Goal: Task Accomplishment & Management: Use online tool/utility

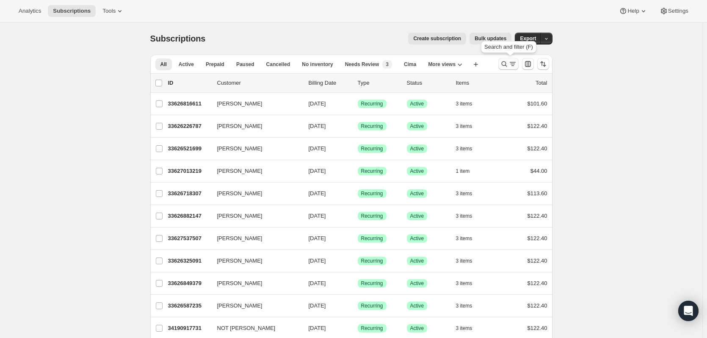
click at [503, 61] on icon "Search and filter results" at bounding box center [504, 64] width 8 height 8
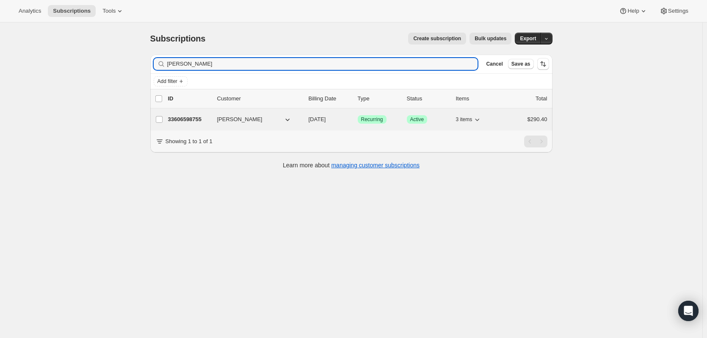
type input "Bruce Laverty"
click at [201, 119] on p "33606598755" at bounding box center [189, 119] width 42 height 8
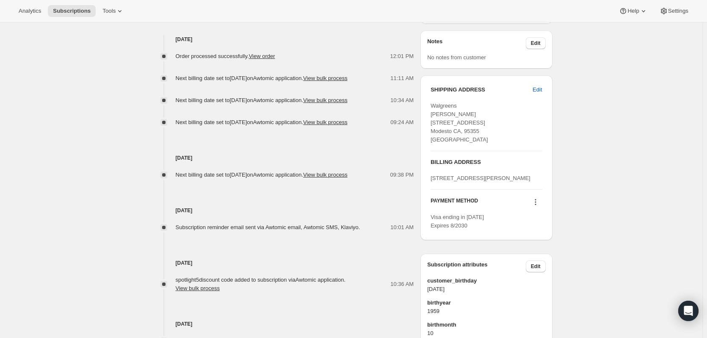
scroll to position [339, 0]
drag, startPoint x: 474, startPoint y: 149, endPoint x: 432, endPoint y: 115, distance: 53.6
click at [432, 115] on div "SHIPPING ADDRESS Edit Walgreens Bruce Laverty 3500 Coffee Rd. Modesto CA, 95355…" at bounding box center [487, 157] width 132 height 165
copy span "Walgreens Bruce Laverty 3500 Coffee Rd. Modesto CA, 95355 United States"
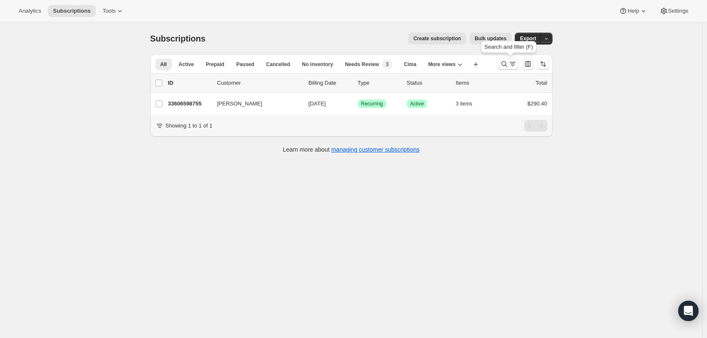
click at [505, 65] on icon "Search and filter results" at bounding box center [504, 64] width 8 height 8
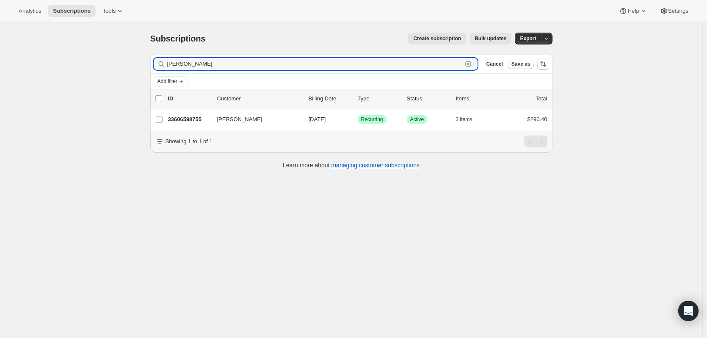
click at [470, 64] on icon "button" at bounding box center [468, 64] width 8 height 8
paste input "rbrew0316@gmail.com"
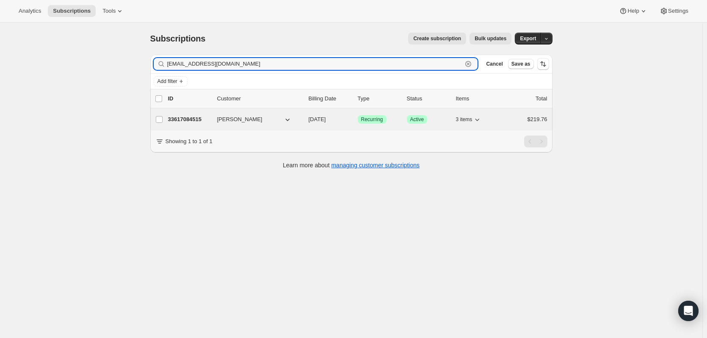
type input "rbrew0316@gmail.com"
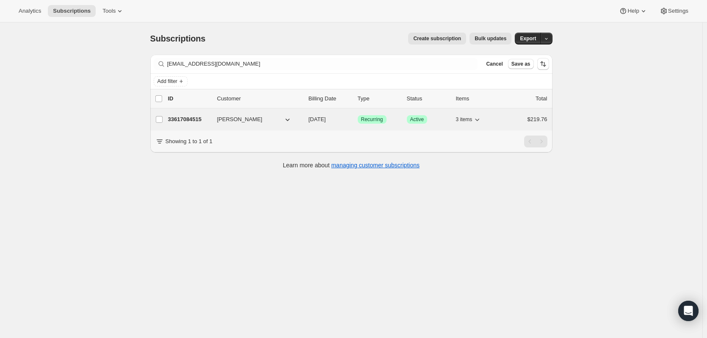
click at [175, 118] on p "33617084515" at bounding box center [189, 119] width 42 height 8
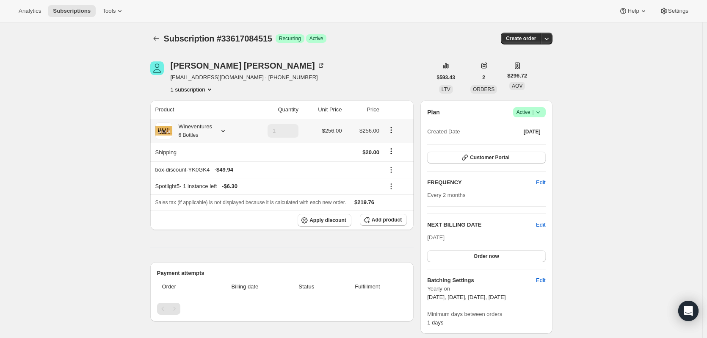
click at [227, 132] on icon at bounding box center [223, 131] width 8 height 8
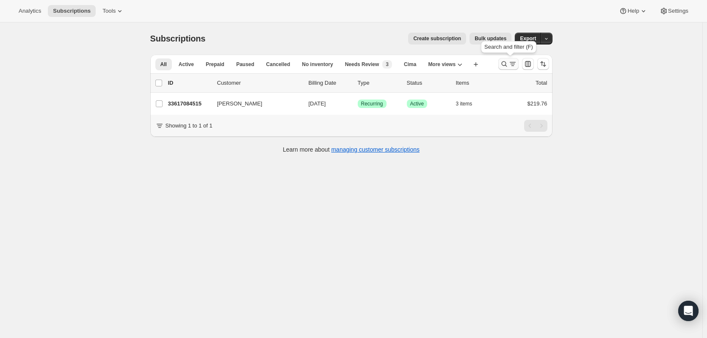
click at [504, 64] on icon "Search and filter results" at bounding box center [504, 64] width 8 height 8
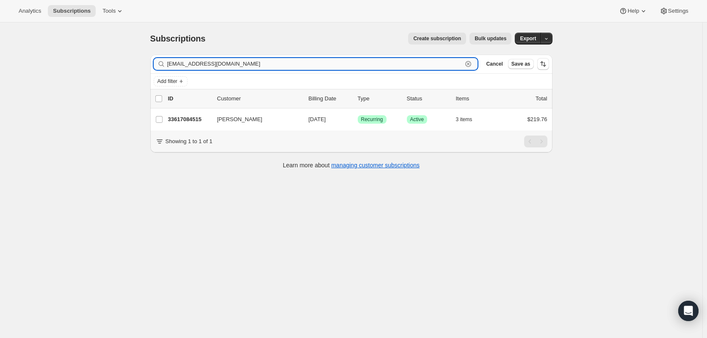
click at [471, 64] on icon "button" at bounding box center [468, 64] width 8 height 8
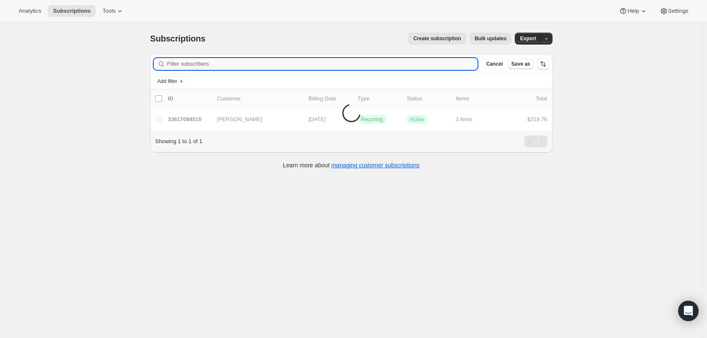
paste input "[PERSON_NAME]"
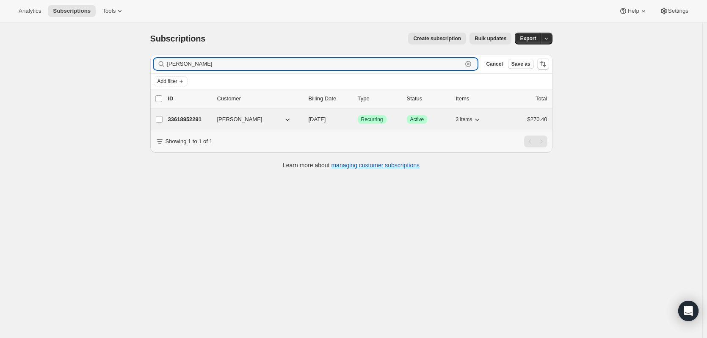
type input "[PERSON_NAME]"
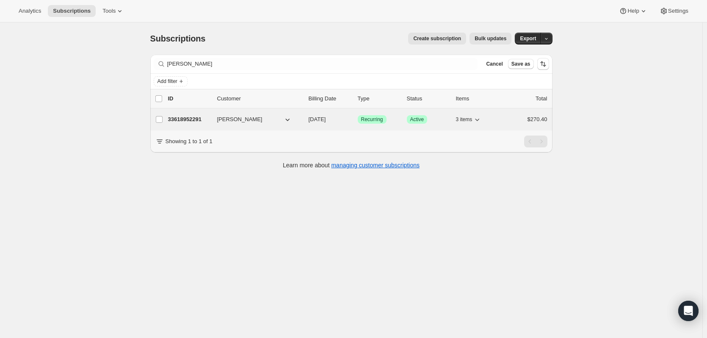
click at [201, 120] on p "33618952291" at bounding box center [189, 119] width 42 height 8
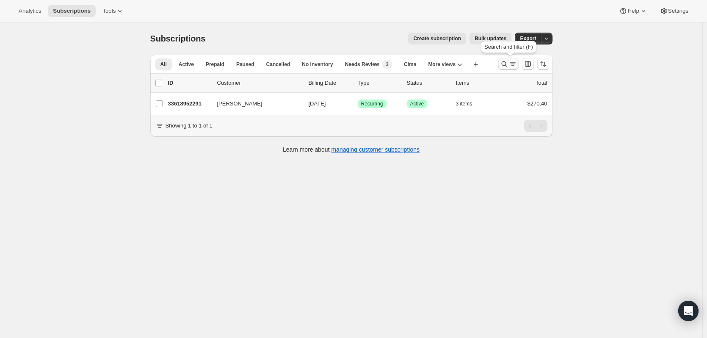
click at [508, 59] on button "Search and filter results" at bounding box center [509, 64] width 20 height 12
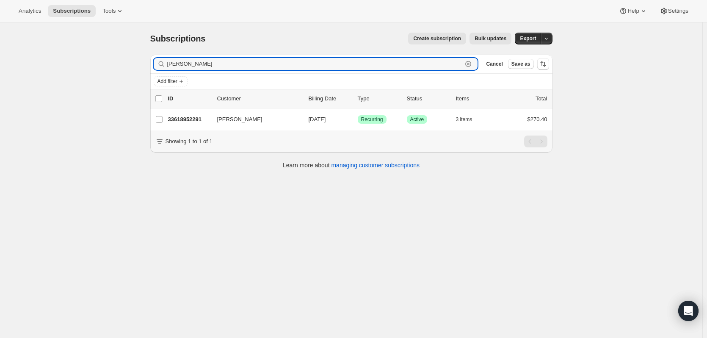
click at [471, 63] on icon "button" at bounding box center [468, 64] width 8 height 8
paste input "Sandra Hodes"
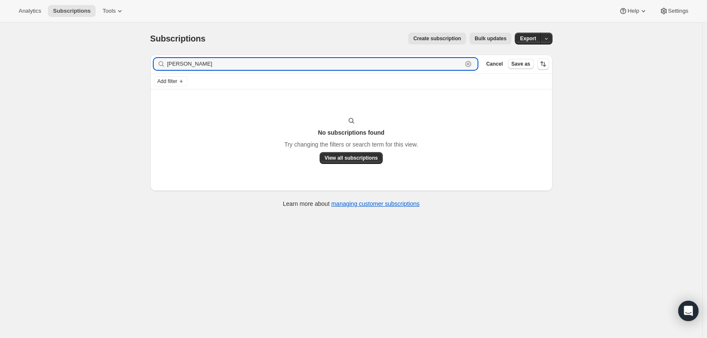
type input "Sandra Hodes"
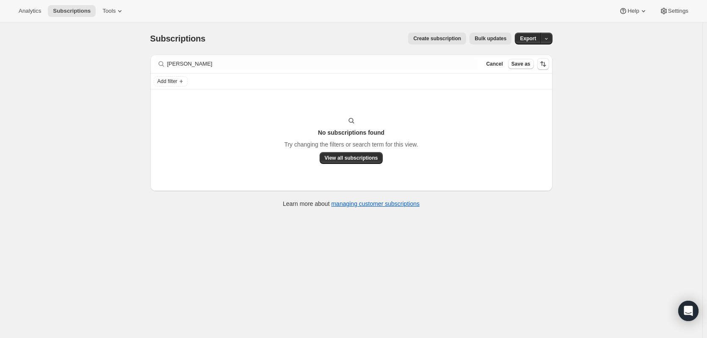
drag, startPoint x: 258, startPoint y: 72, endPoint x: 254, endPoint y: 72, distance: 4.3
click at [255, 73] on div "Filter subscribers Sandra Hodes Clear Cancel Save as" at bounding box center [351, 64] width 402 height 19
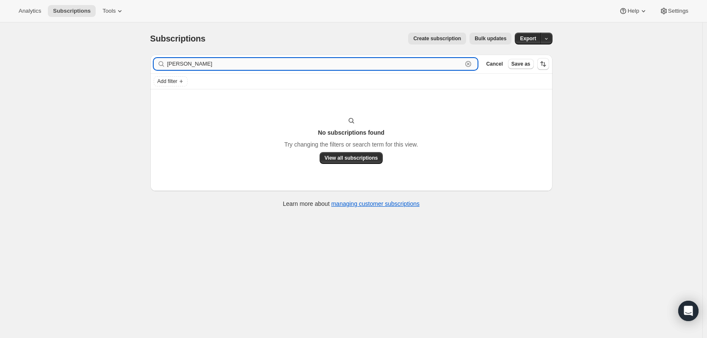
click at [251, 59] on input "Sandra Hodes" at bounding box center [315, 64] width 296 height 12
drag, startPoint x: 245, startPoint y: 61, endPoint x: 95, endPoint y: 61, distance: 150.4
click at [95, 61] on div "Subscriptions. This page is ready Subscriptions Create subscription Bulk update…" at bounding box center [351, 191] width 703 height 338
click at [274, 66] on input "Sandra Hodes" at bounding box center [315, 64] width 296 height 12
click at [468, 61] on icon "button" at bounding box center [468, 64] width 8 height 8
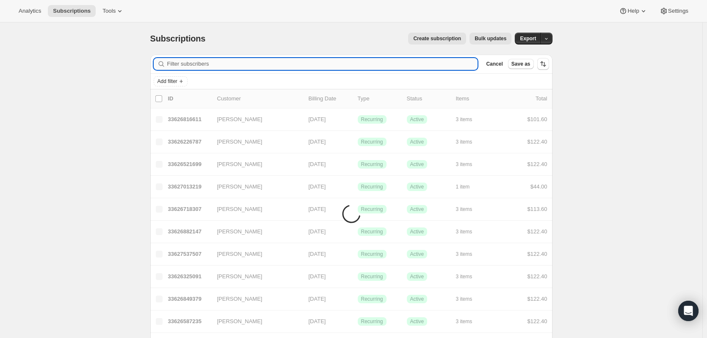
paste input "sbhodes1@gmail.com"
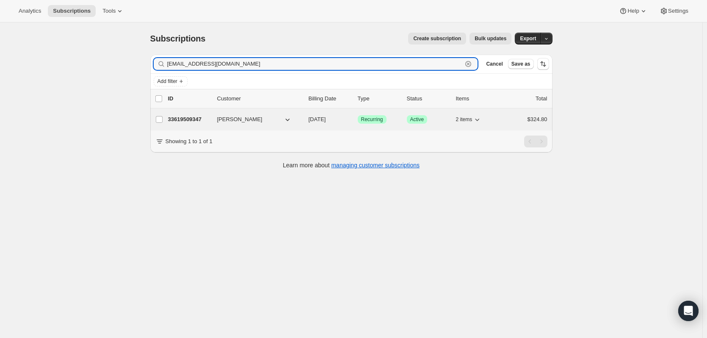
type input "sbhodes1@gmail.com"
click at [175, 120] on p "33619509347" at bounding box center [189, 119] width 42 height 8
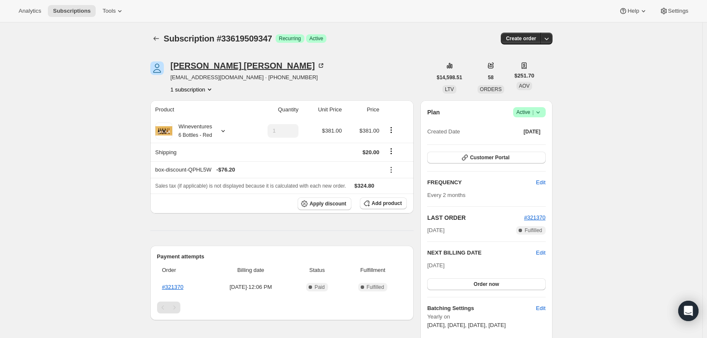
click at [317, 65] on icon at bounding box center [321, 65] width 8 height 8
click at [476, 160] on span "Customer Portal" at bounding box center [489, 157] width 39 height 7
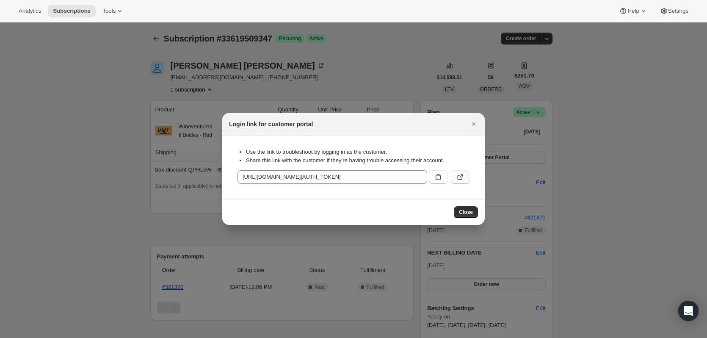
click at [460, 176] on icon ":rcp:" at bounding box center [460, 177] width 8 height 8
drag, startPoint x: 476, startPoint y: 123, endPoint x: 420, endPoint y: 35, distance: 104.1
click at [472, 122] on icon "Close" at bounding box center [474, 124] width 8 height 8
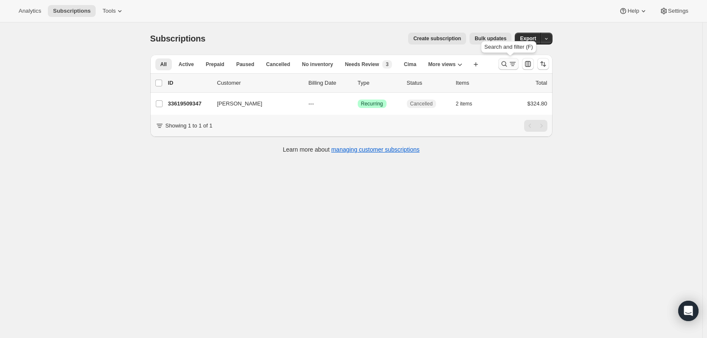
click at [507, 67] on icon "Search and filter results" at bounding box center [504, 64] width 8 height 8
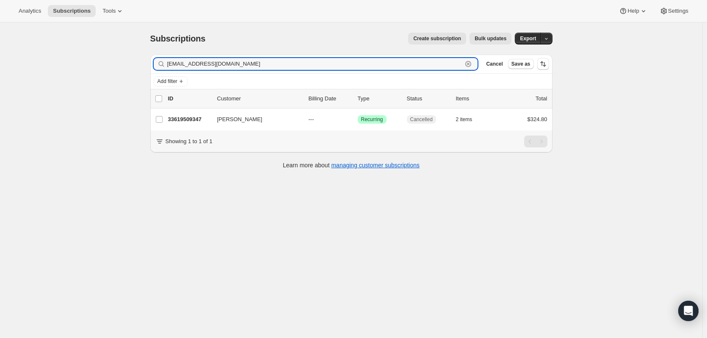
click at [468, 64] on icon "button" at bounding box center [469, 64] width 6 height 6
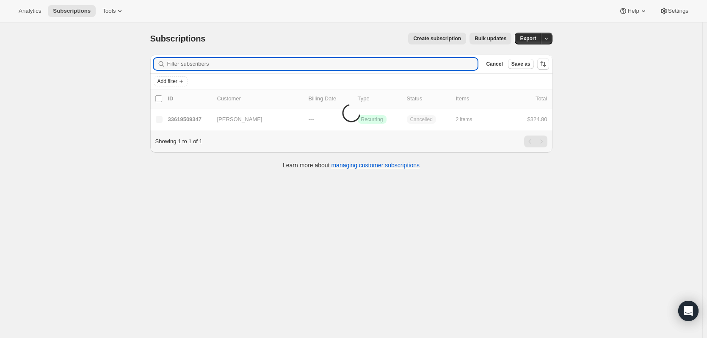
paste input "Jose Rossi"
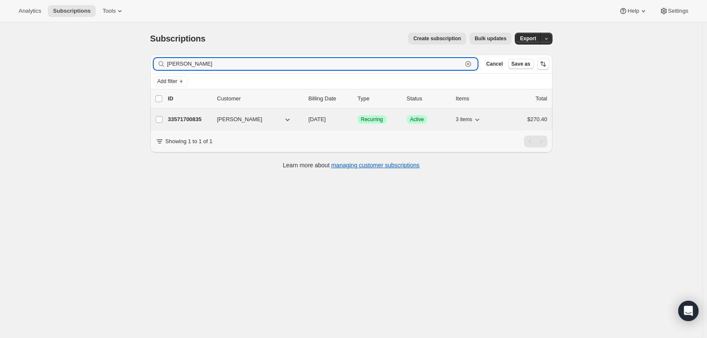
type input "Jose Rossi"
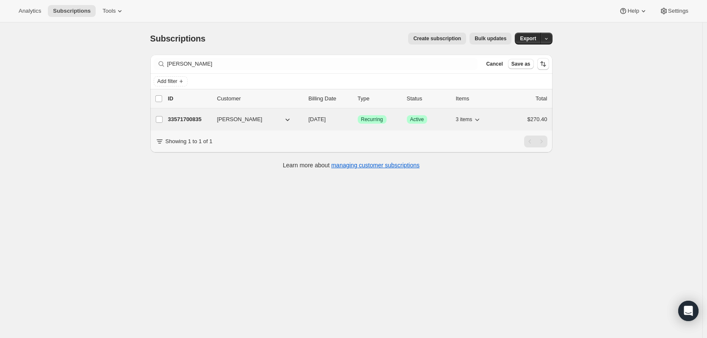
click at [199, 118] on p "33571700835" at bounding box center [189, 119] width 42 height 8
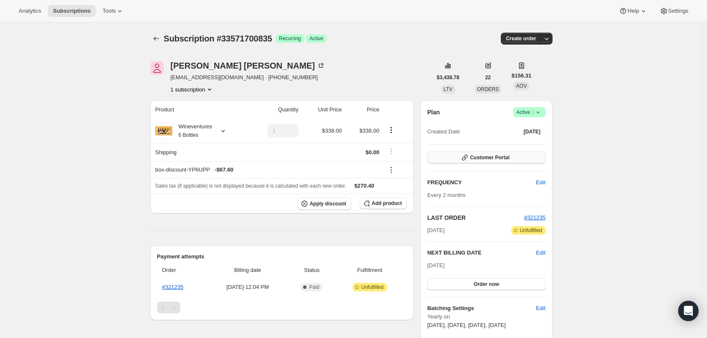
click at [515, 160] on button "Customer Portal" at bounding box center [486, 158] width 118 height 12
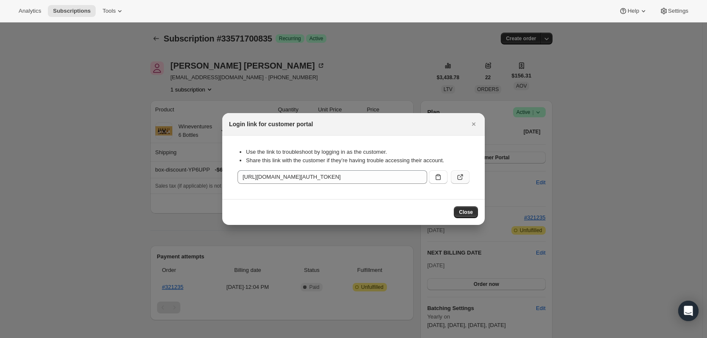
click at [460, 180] on icon ":r31:" at bounding box center [460, 177] width 8 height 8
click at [474, 216] on button "Close" at bounding box center [466, 212] width 24 height 12
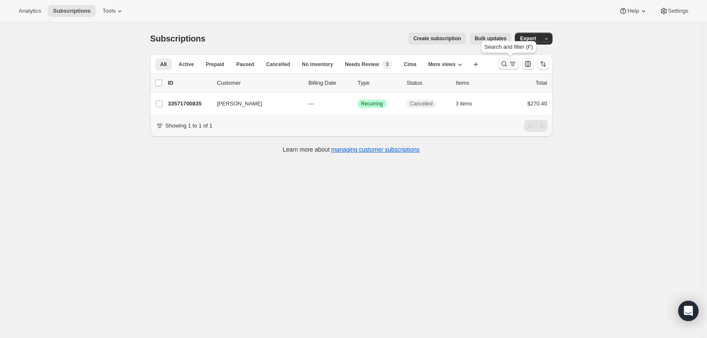
click at [511, 61] on icon "Search and filter results" at bounding box center [513, 64] width 8 height 8
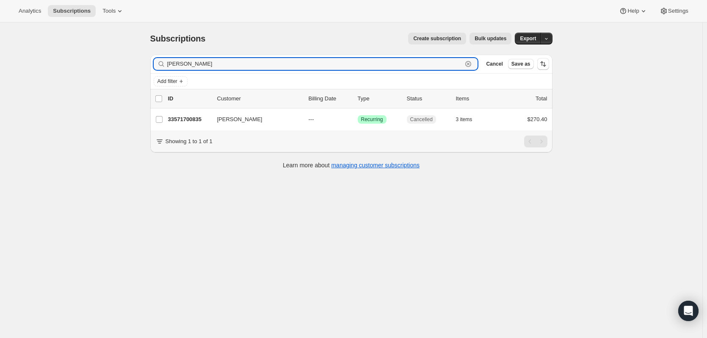
click at [470, 65] on icon "button" at bounding box center [468, 64] width 3 height 3
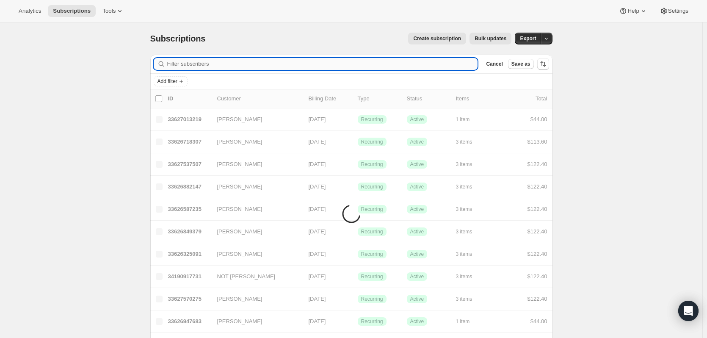
click at [368, 64] on input "Filter subscribers" at bounding box center [322, 64] width 311 height 12
paste input "lhafel@gmail.com"
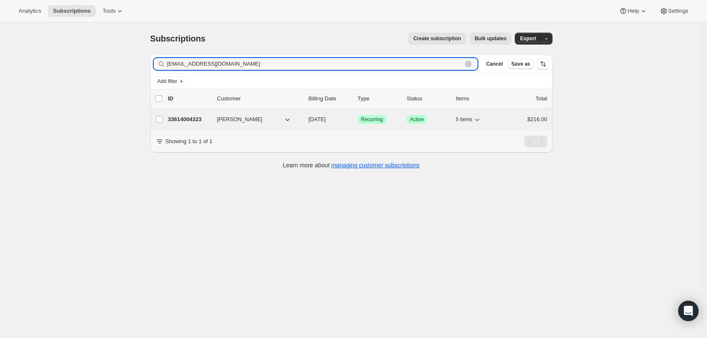
type input "lhafel@gmail.com"
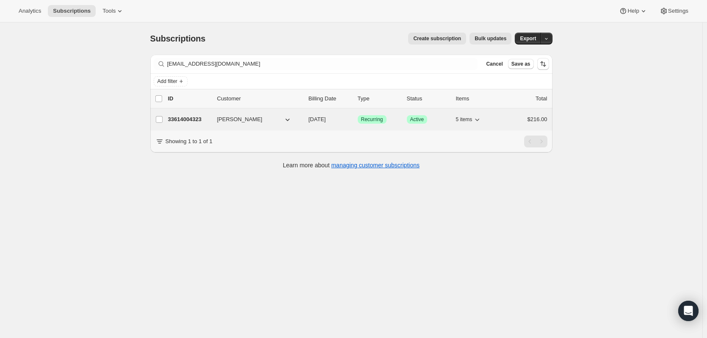
click at [185, 118] on p "33614004323" at bounding box center [189, 119] width 42 height 8
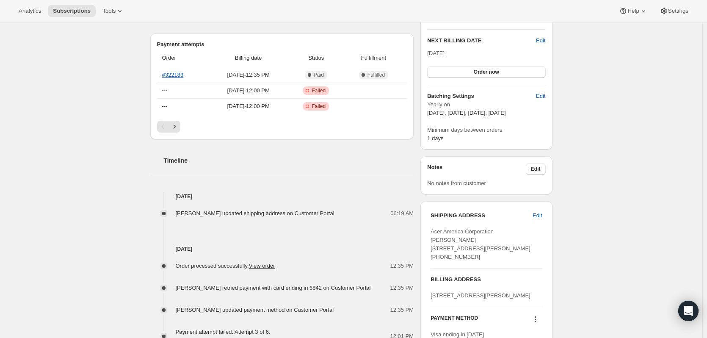
scroll to position [212, 0]
click at [180, 75] on link "#322183" at bounding box center [173, 75] width 22 height 6
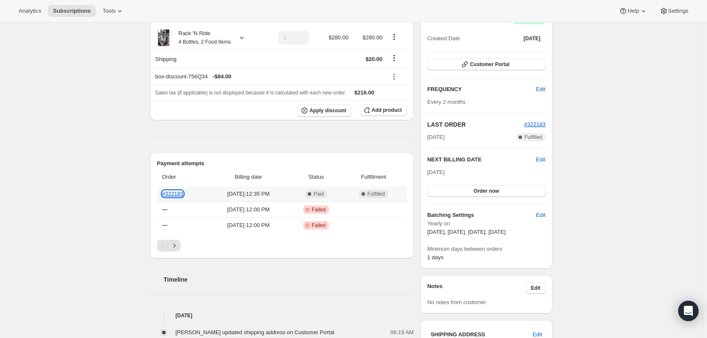
scroll to position [0, 0]
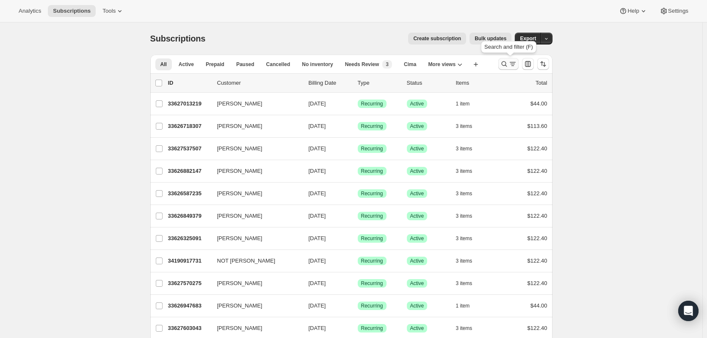
click at [502, 64] on icon "Search and filter results" at bounding box center [504, 64] width 8 height 8
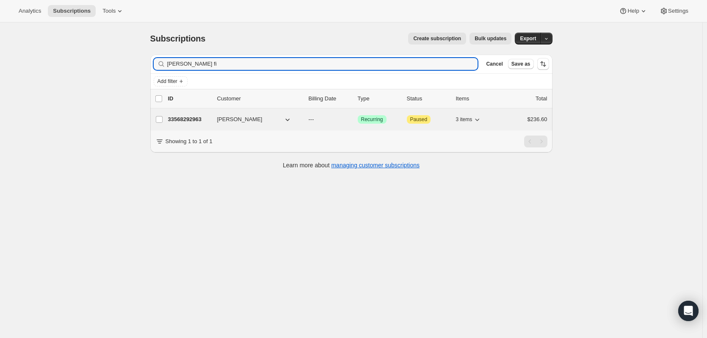
type input "donald fi"
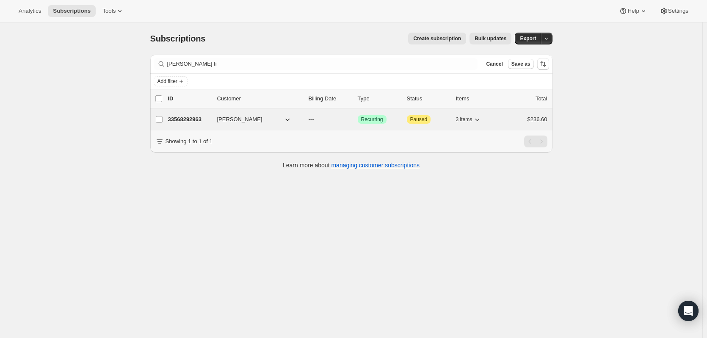
click at [184, 118] on p "33568292963" at bounding box center [189, 119] width 42 height 8
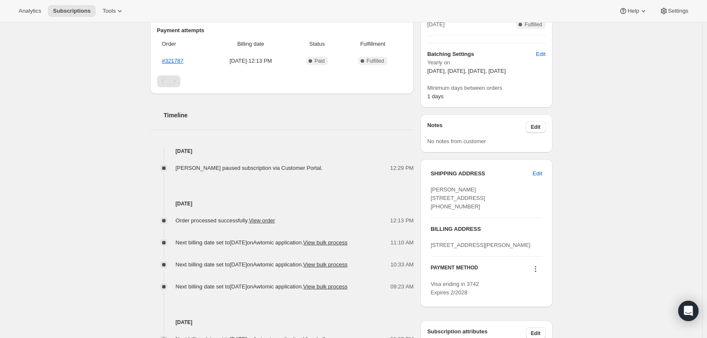
scroll to position [212, 0]
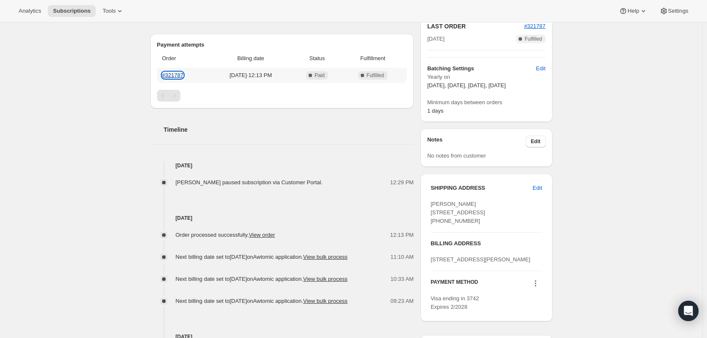
click at [172, 78] on link "#321787" at bounding box center [173, 75] width 22 height 6
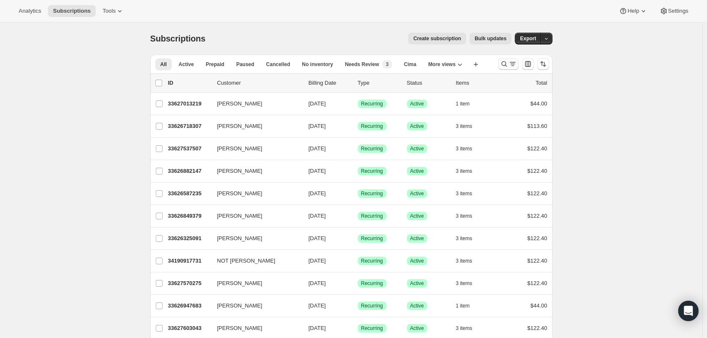
click at [503, 61] on icon "Search and filter results" at bounding box center [504, 64] width 8 height 8
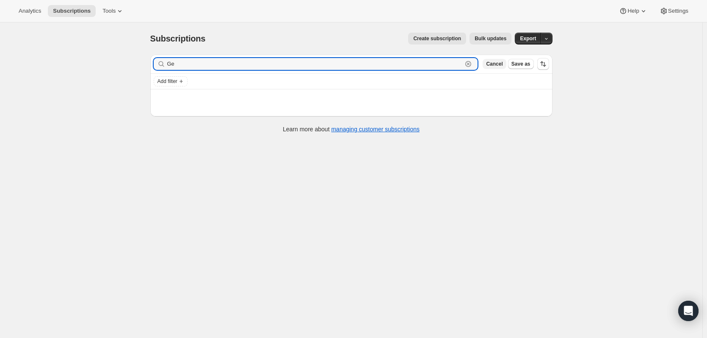
type input "G"
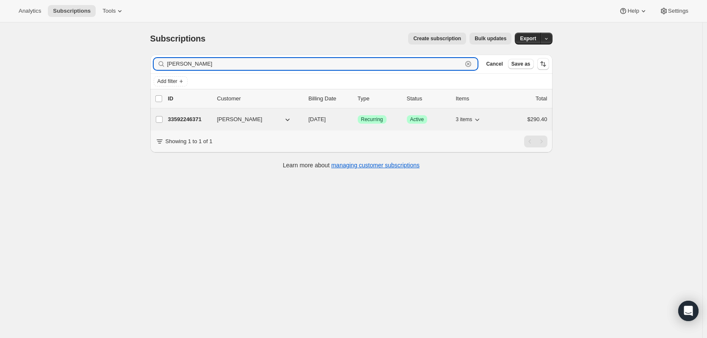
type input "[PERSON_NAME]"
click at [177, 120] on p "33592246371" at bounding box center [189, 119] width 42 height 8
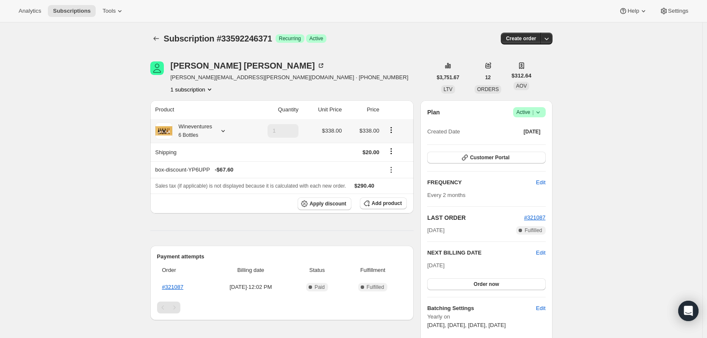
click at [227, 128] on icon at bounding box center [223, 131] width 8 height 8
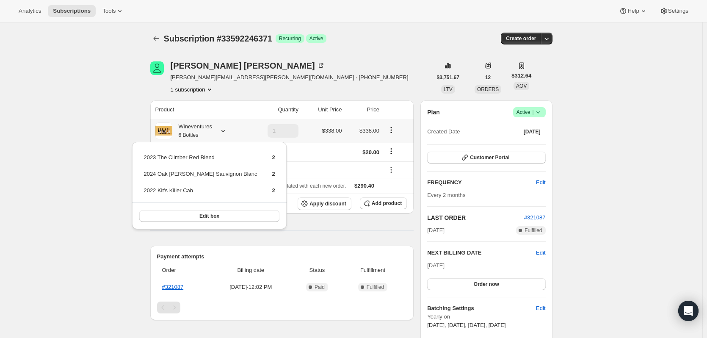
click at [227, 128] on icon at bounding box center [223, 131] width 8 height 8
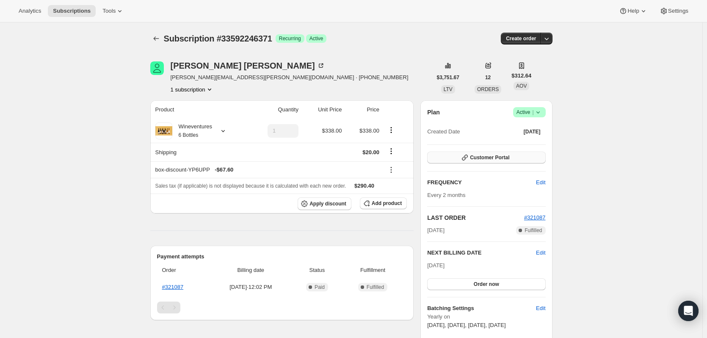
click at [498, 157] on span "Customer Portal" at bounding box center [489, 157] width 39 height 7
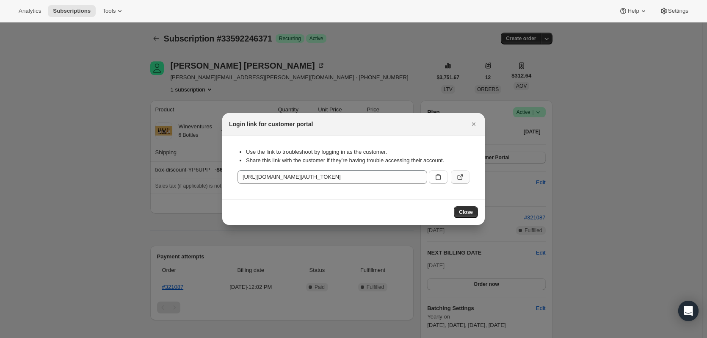
click at [463, 178] on icon ":rlq:" at bounding box center [460, 177] width 8 height 8
click at [474, 124] on icon "Close" at bounding box center [473, 123] width 3 height 3
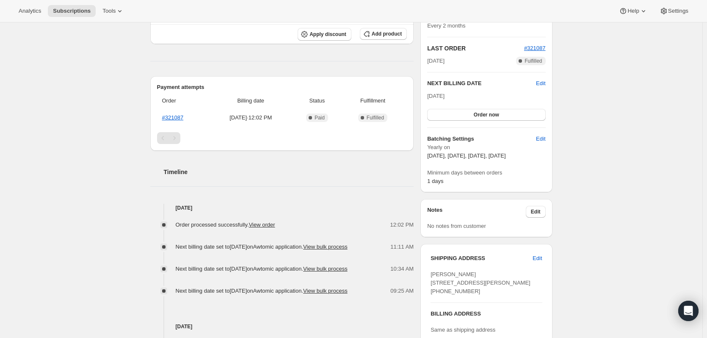
scroll to position [42, 0]
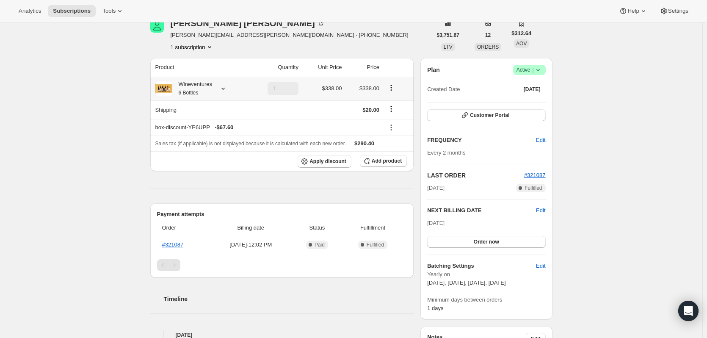
click at [226, 88] on icon at bounding box center [223, 88] width 8 height 8
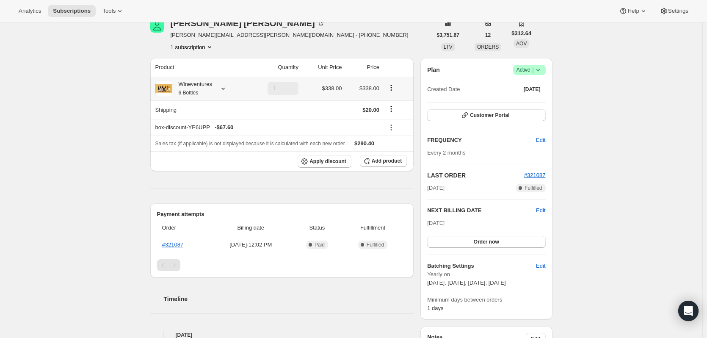
click at [227, 91] on icon at bounding box center [223, 88] width 8 height 8
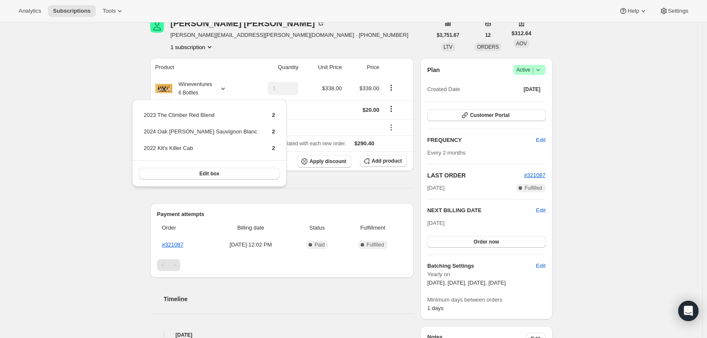
drag, startPoint x: 98, startPoint y: 188, endPoint x: 93, endPoint y: 183, distance: 6.9
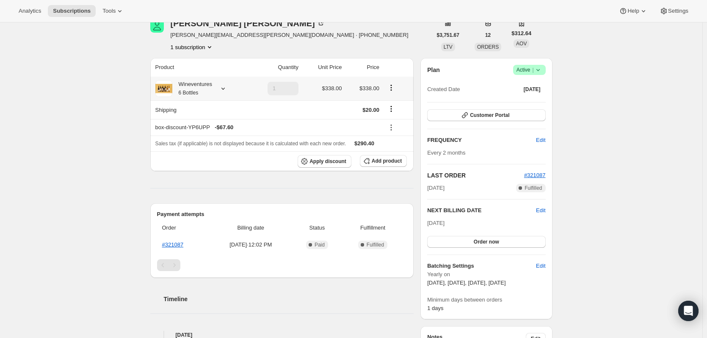
click at [227, 86] on icon at bounding box center [223, 88] width 8 height 8
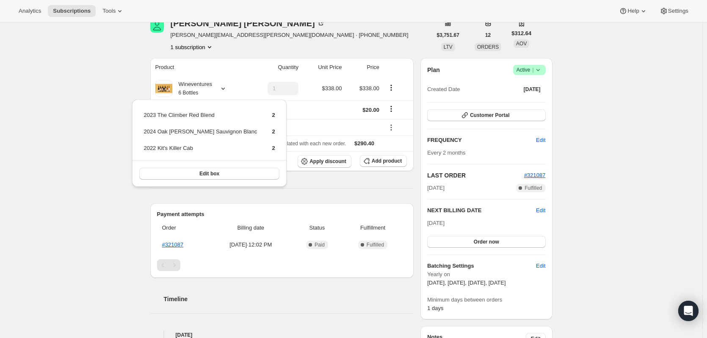
drag, startPoint x: 96, startPoint y: 112, endPoint x: 90, endPoint y: 109, distance: 6.8
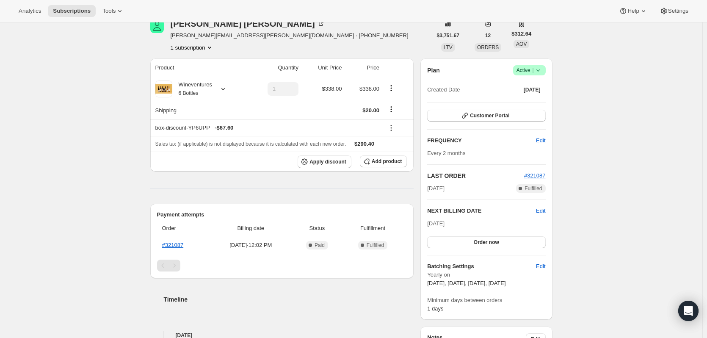
scroll to position [0, 0]
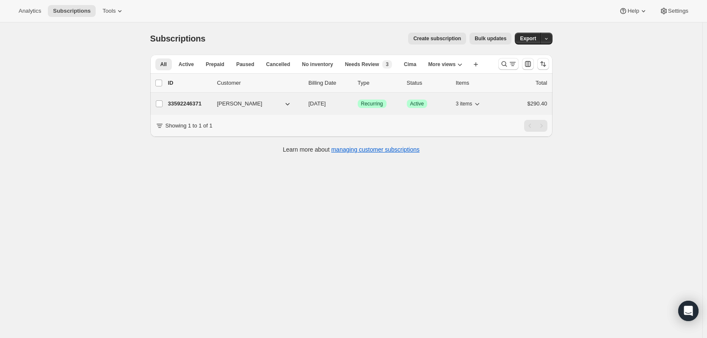
click at [191, 102] on p "33592246371" at bounding box center [189, 104] width 42 height 8
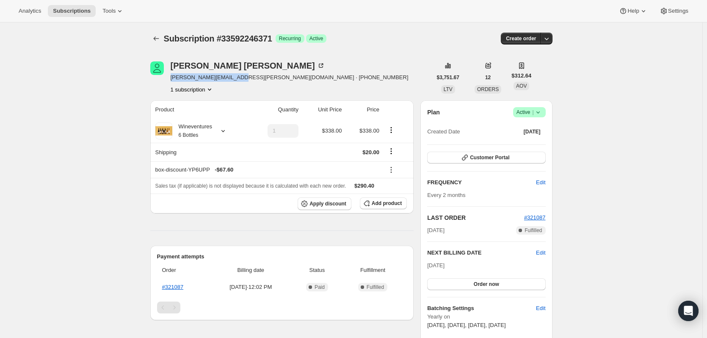
drag, startPoint x: 240, startPoint y: 80, endPoint x: 171, endPoint y: 78, distance: 69.5
click at [171, 78] on div "Gerald B Hickson gerald.hickson@vumc.org · +16156429514 1 subscription" at bounding box center [291, 77] width 282 height 32
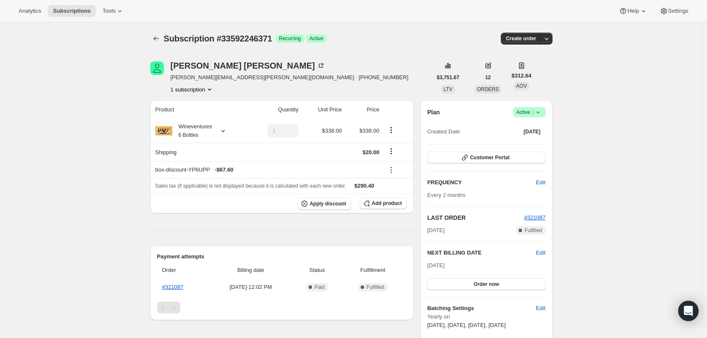
click at [552, 125] on div "Plan Success Active | Created Date Nov 8, 2022 Customer Portal FREQUENCY Edit E…" at bounding box center [487, 230] width 132 height 261
click at [493, 156] on span "Customer Portal" at bounding box center [489, 157] width 39 height 7
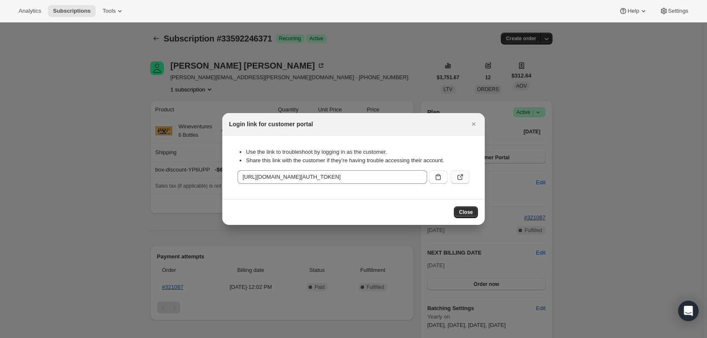
click at [459, 177] on icon ":rqu:" at bounding box center [460, 177] width 8 height 8
click at [438, 178] on icon ":rqu:" at bounding box center [438, 177] width 8 height 8
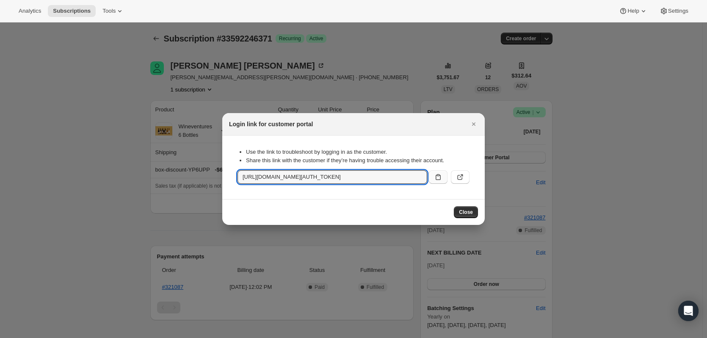
click at [402, 196] on section "Use the link to troubleshoot by logging in as the customer. Share this link wit…" at bounding box center [353, 168] width 263 height 64
drag, startPoint x: 241, startPoint y: 179, endPoint x: 444, endPoint y: 181, distance: 202.5
click at [459, 180] on div "https://www.cliffamily.com/tools/bundle-subscriptions?authToken=eyJhbGciOiJIUzI…" at bounding box center [354, 177] width 232 height 14
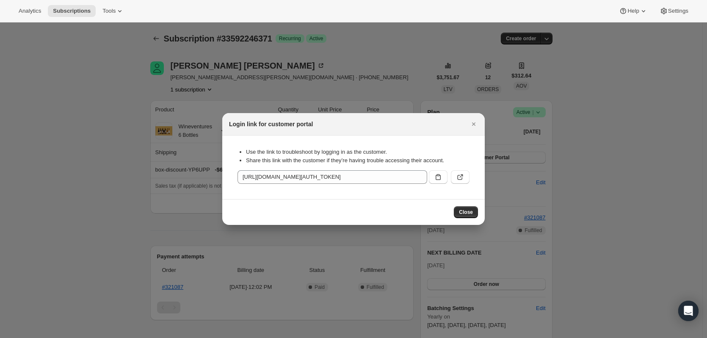
click at [423, 197] on section "Use the link to troubleshoot by logging in as the customer. Share this link wit…" at bounding box center [353, 168] width 263 height 64
click at [477, 125] on icon "Close" at bounding box center [474, 124] width 8 height 8
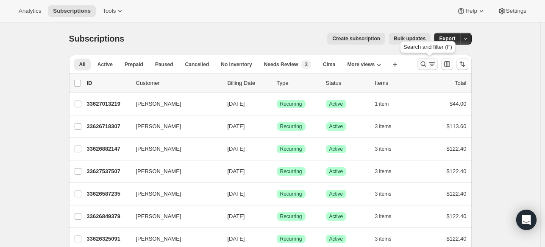
click at [427, 66] on icon "Search and filter results" at bounding box center [423, 64] width 8 height 8
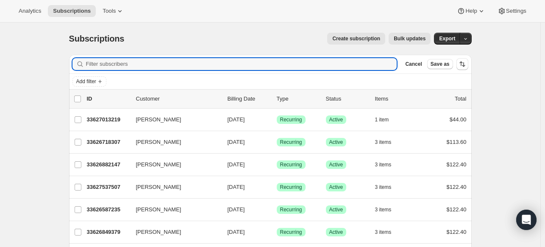
paste input "Vicki Bullock"
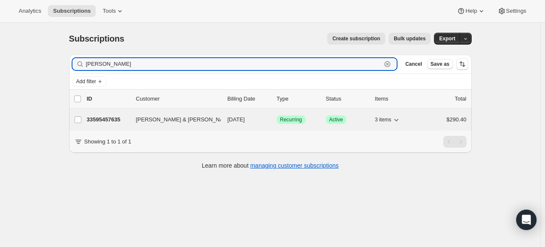
type input "Vicki Bullock"
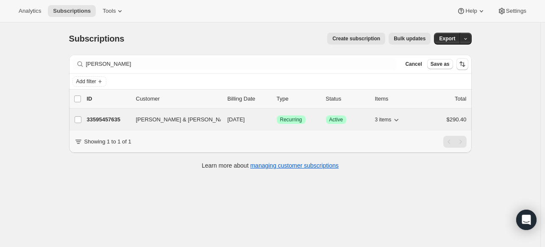
click at [110, 117] on p "33595457635" at bounding box center [108, 119] width 42 height 8
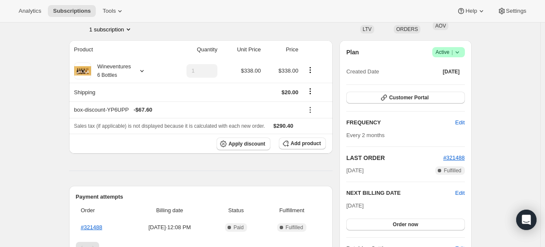
scroll to position [61, 0]
click at [456, 96] on button "Customer Portal" at bounding box center [405, 97] width 118 height 12
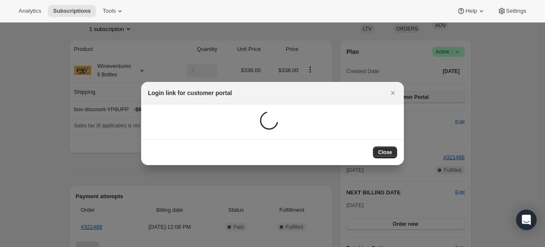
scroll to position [0, 0]
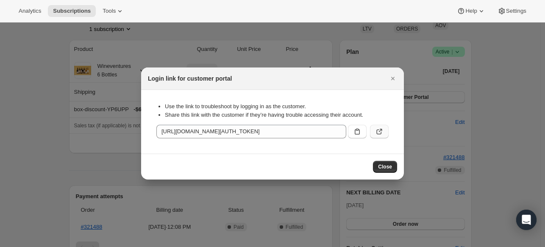
click at [378, 134] on icon ":rc7:" at bounding box center [379, 131] width 8 height 8
click at [388, 79] on icon "Close" at bounding box center [392, 78] width 8 height 8
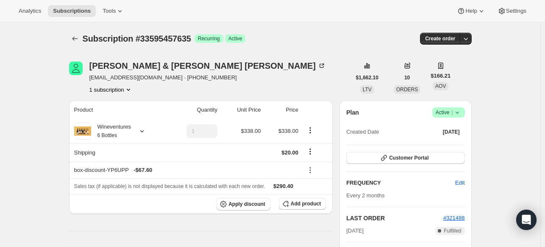
scroll to position [61, 0]
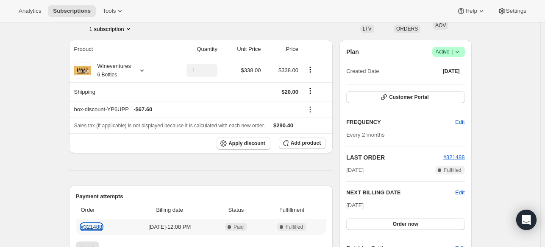
click at [96, 225] on link "#321488" at bounding box center [92, 226] width 22 height 6
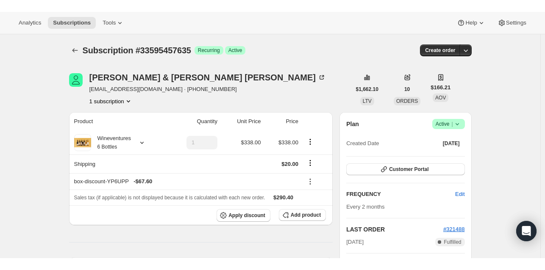
scroll to position [2, 0]
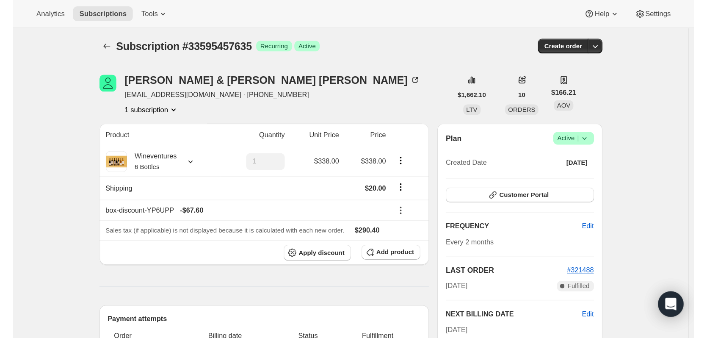
scroll to position [2, 0]
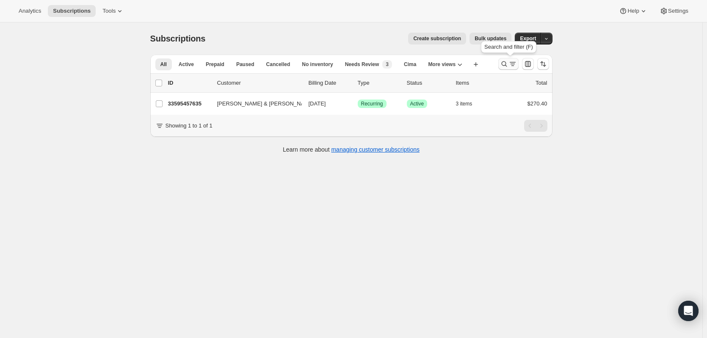
click at [507, 62] on icon "Search and filter results" at bounding box center [504, 64] width 8 height 8
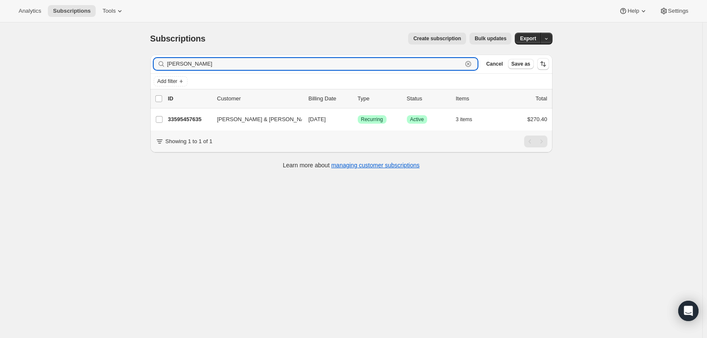
click at [471, 62] on icon "button" at bounding box center [469, 64] width 6 height 6
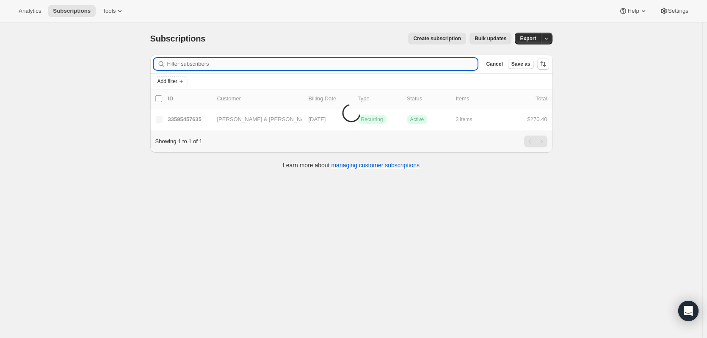
paste input "https://survey.hsforms.com/1Sbs-Qv3UTqOx7KhQZ5fg5w3sis1"
type input "https://survey.hsforms.com/1Sbs-Qv3UTqOx7KhQZ5fg5w3sis1"
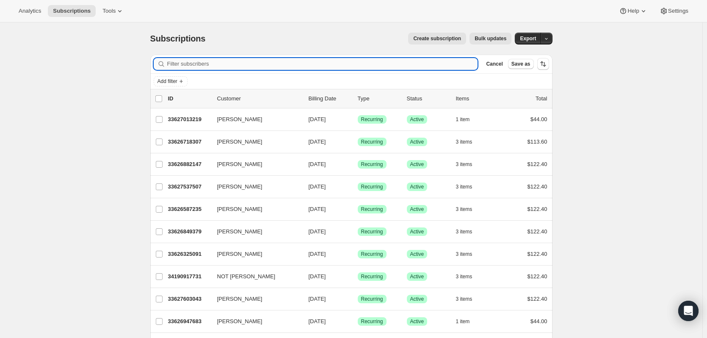
click at [186, 63] on input "Filter subscribers" at bounding box center [322, 64] width 311 height 12
paste input "jenniferury@hotmail.com"
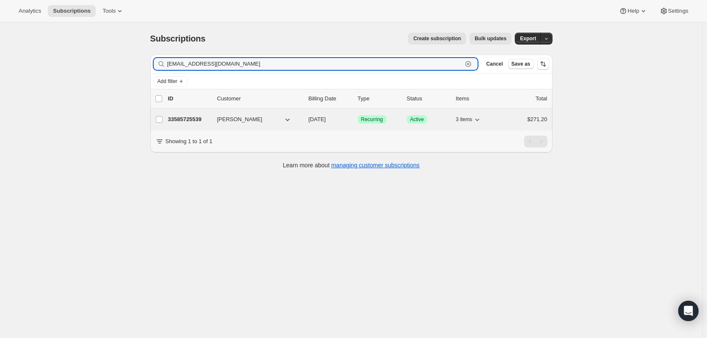
type input "jenniferury@hotmail.com"
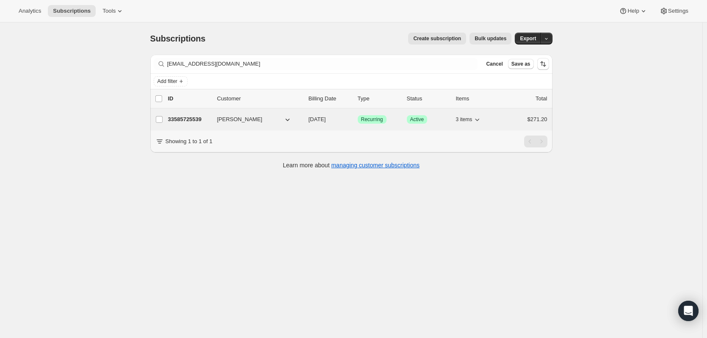
click at [186, 119] on p "33585725539" at bounding box center [189, 119] width 42 height 8
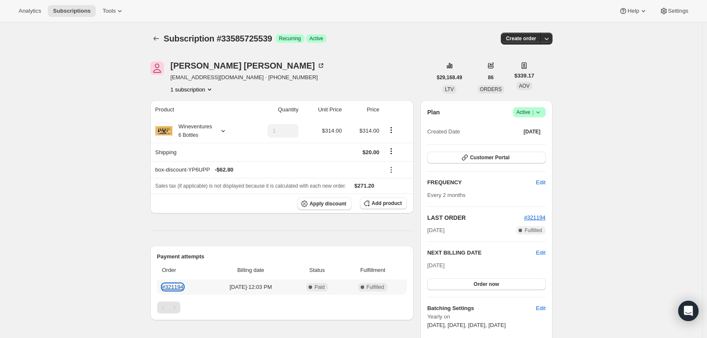
click at [175, 246] on link "#321194" at bounding box center [173, 287] width 22 height 6
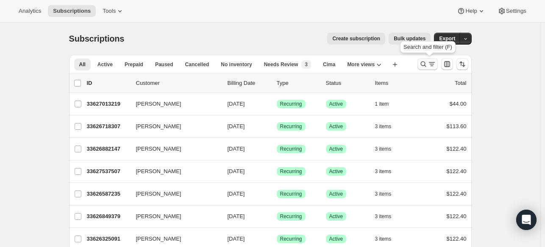
click at [424, 66] on icon "Search and filter results" at bounding box center [423, 64] width 6 height 6
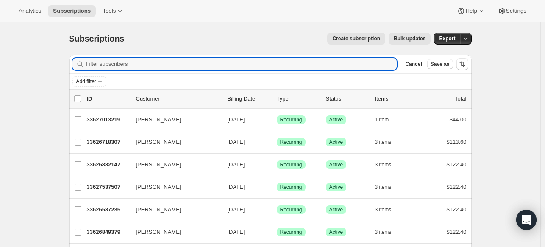
paste input "Ellen Smyth"
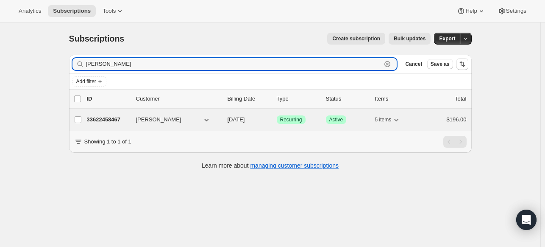
type input "Ellen Smyth"
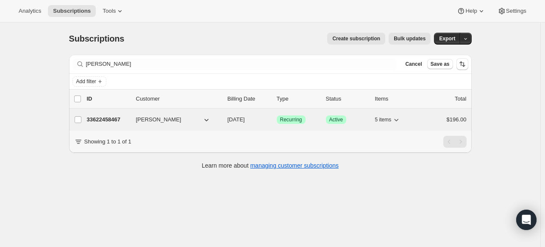
click at [106, 119] on p "33622458467" at bounding box center [108, 119] width 42 height 8
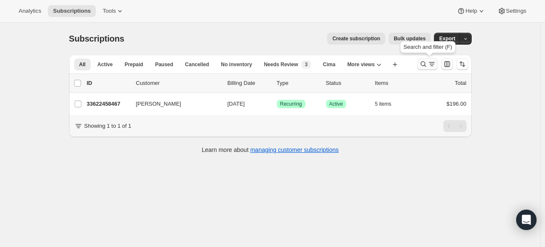
click at [430, 59] on button "Search and filter results" at bounding box center [427, 64] width 20 height 12
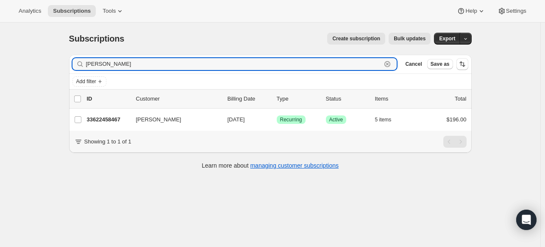
click at [389, 63] on icon "button" at bounding box center [387, 64] width 3 height 3
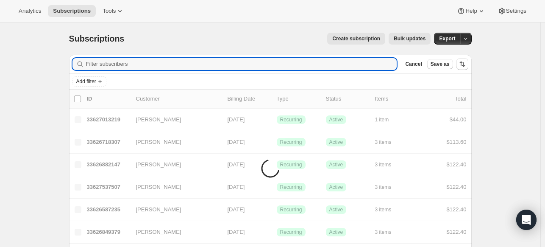
paste input "Rick Brewer"
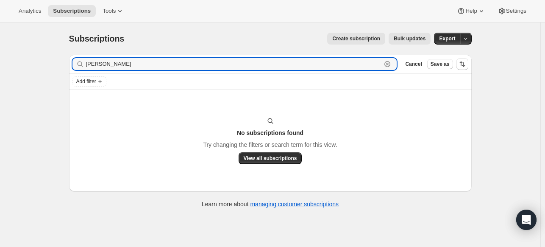
type input "Rick Brewer"
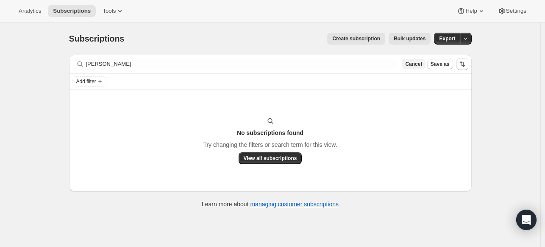
click at [414, 65] on span "Cancel" at bounding box center [413, 64] width 17 height 7
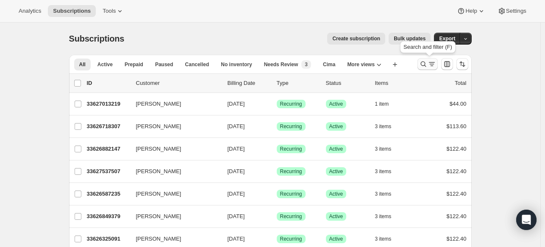
click at [425, 61] on icon "Search and filter results" at bounding box center [423, 64] width 8 height 8
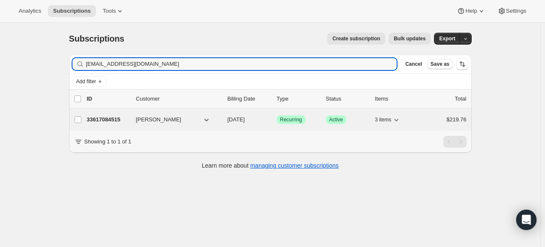
type input "rbrew0316@gmail.com"
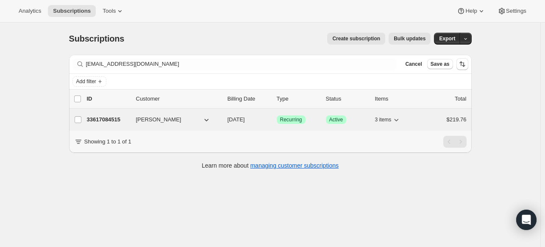
click at [115, 114] on div "33617084515 Richard Brewer 11/05/2025 Success Recurring Success Active 3 items …" at bounding box center [277, 120] width 380 height 12
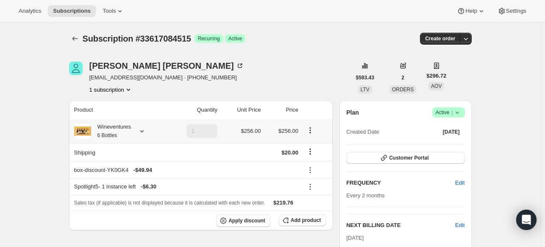
click at [144, 131] on icon at bounding box center [142, 131] width 8 height 8
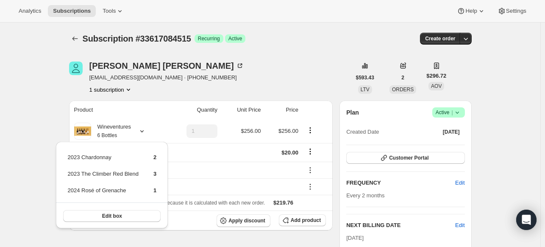
drag, startPoint x: 249, startPoint y: 71, endPoint x: 37, endPoint y: 73, distance: 211.8
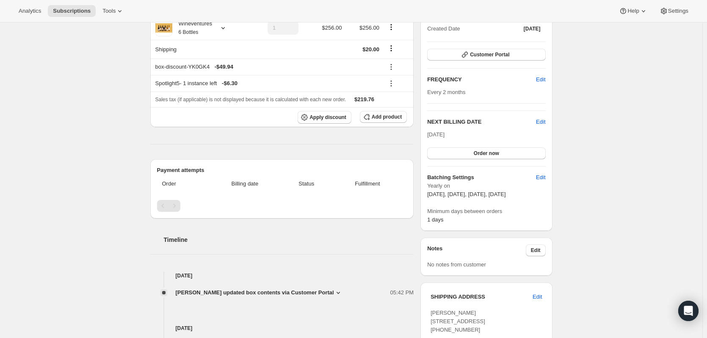
scroll to position [42, 0]
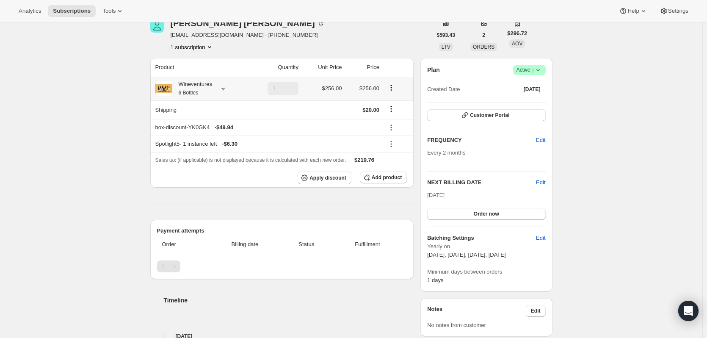
click at [225, 89] on icon at bounding box center [223, 89] width 3 height 2
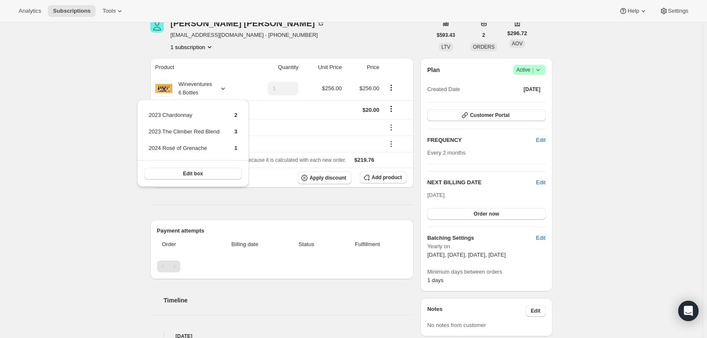
click at [115, 202] on div "Subscription #33617084515. This page is ready Subscription #33617084515 Success…" at bounding box center [351, 311] width 703 height 662
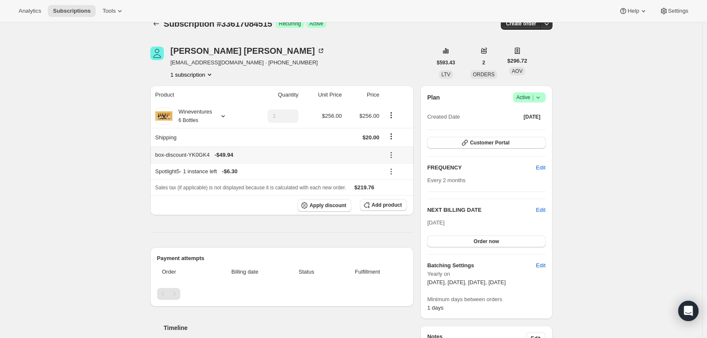
scroll to position [0, 0]
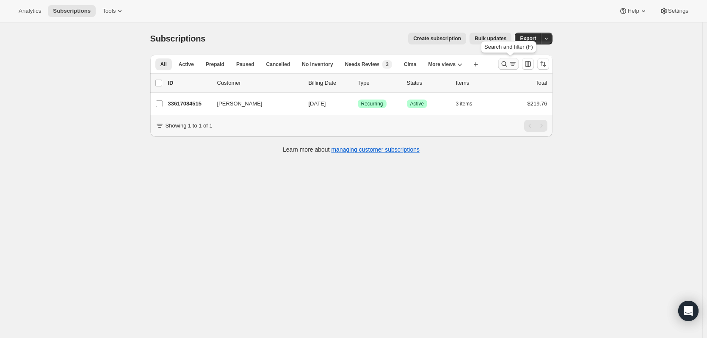
click at [505, 65] on icon "Search and filter results" at bounding box center [504, 64] width 8 height 8
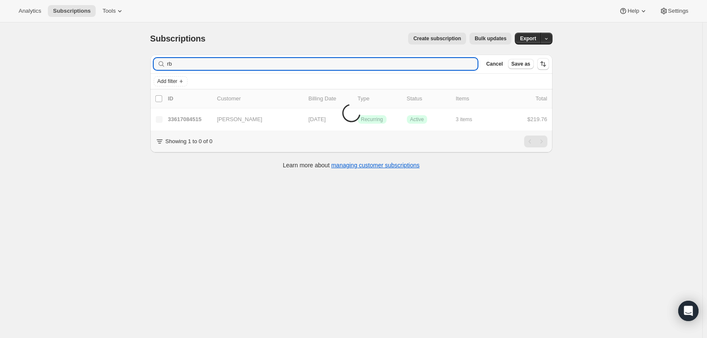
type input "r"
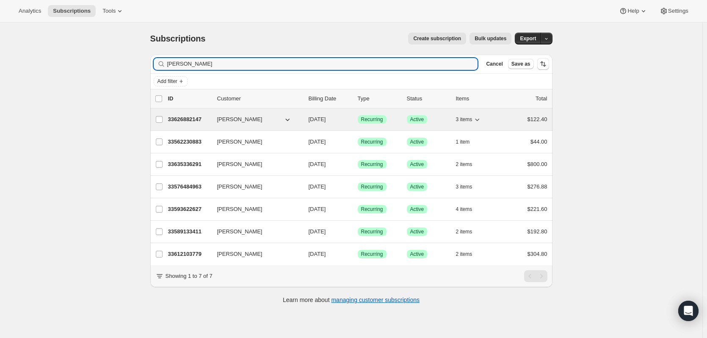
type input "robinson"
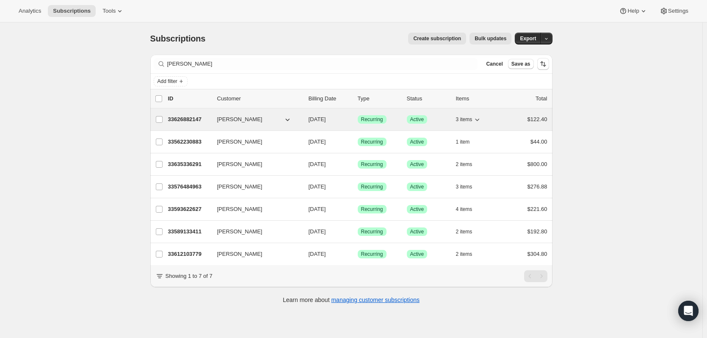
click at [199, 118] on p "33626882147" at bounding box center [189, 119] width 42 height 8
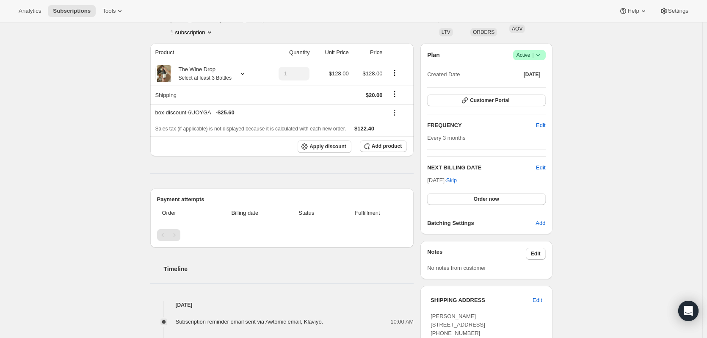
scroll to position [42, 0]
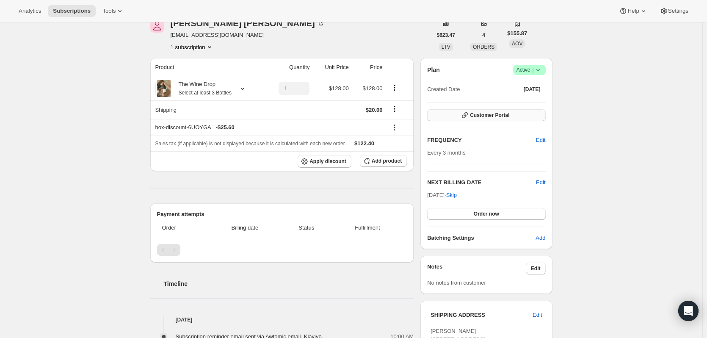
click at [510, 116] on span "Customer Portal" at bounding box center [489, 115] width 39 height 7
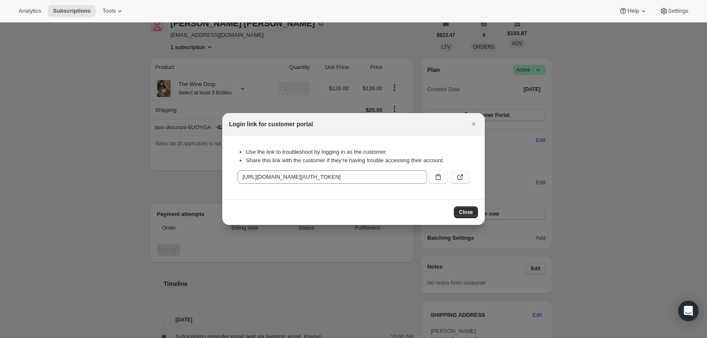
click at [459, 175] on icon ":r1cu:" at bounding box center [460, 177] width 8 height 8
click at [467, 125] on div "Login link for customer portal" at bounding box center [353, 124] width 249 height 8
click at [475, 124] on icon "Close" at bounding box center [474, 124] width 8 height 8
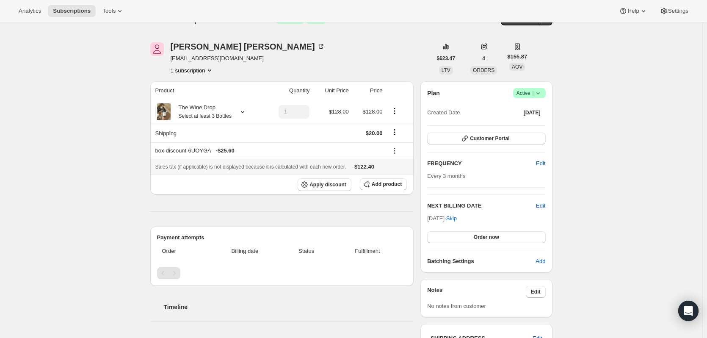
scroll to position [0, 0]
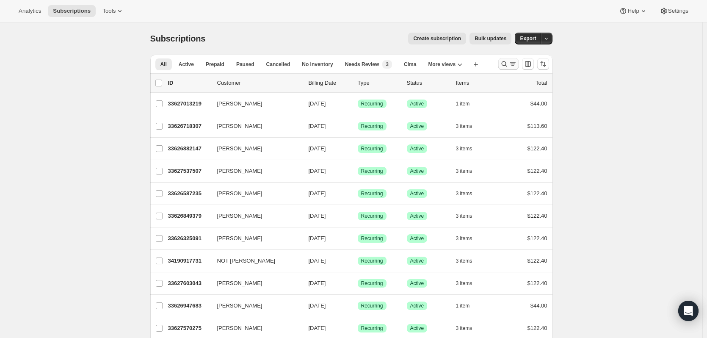
click at [511, 66] on icon "Search and filter results" at bounding box center [513, 64] width 8 height 8
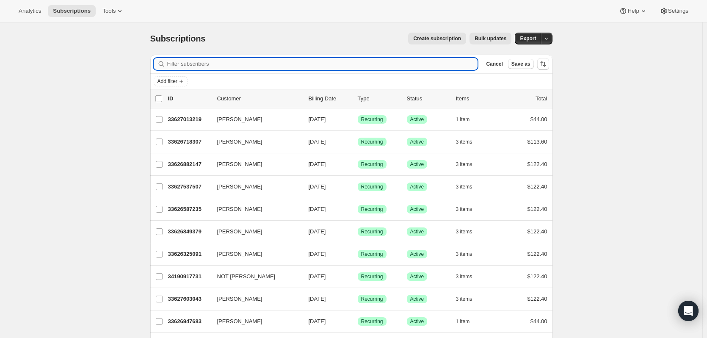
click at [224, 63] on input "Filter subscribers" at bounding box center [322, 64] width 311 height 12
paste input "[PERSON_NAME]"
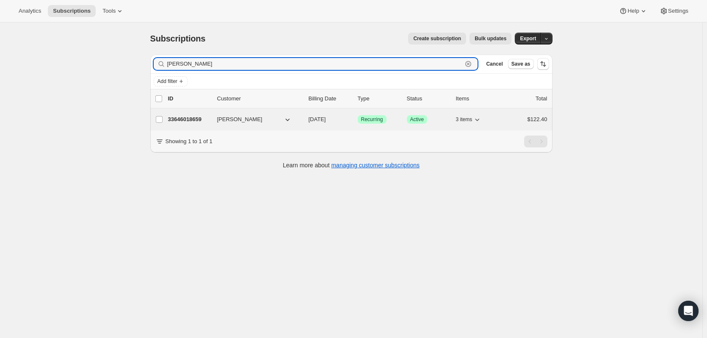
type input "[PERSON_NAME]"
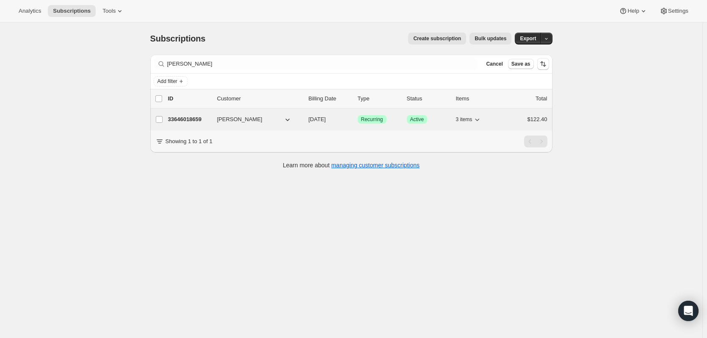
click at [194, 116] on p "33646018659" at bounding box center [189, 119] width 42 height 8
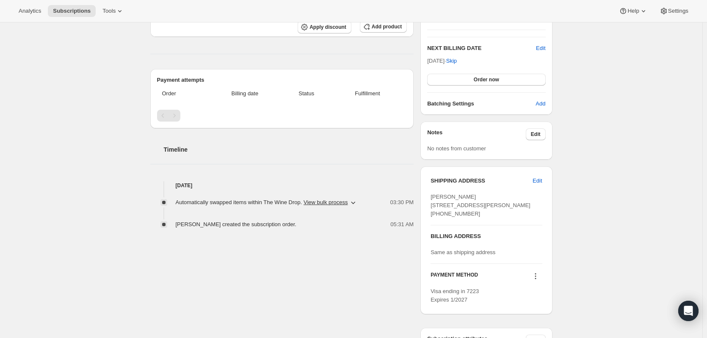
scroll to position [42, 0]
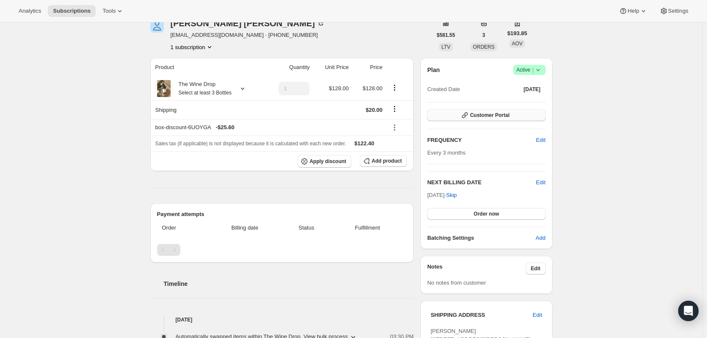
click at [510, 114] on span "Customer Portal" at bounding box center [489, 115] width 39 height 7
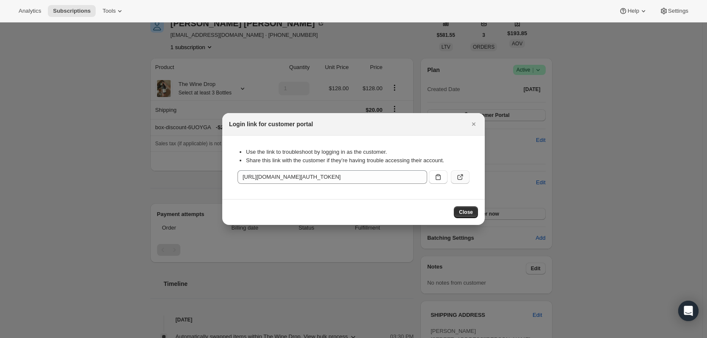
click at [460, 176] on icon ":rc8:" at bounding box center [460, 177] width 8 height 8
click at [464, 214] on span "Close" at bounding box center [466, 212] width 14 height 7
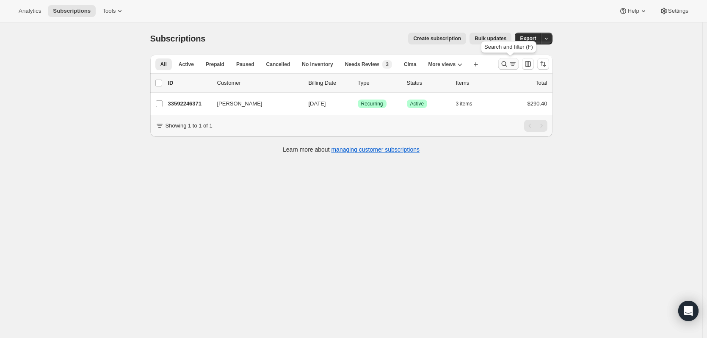
click at [507, 63] on icon "Search and filter results" at bounding box center [504, 64] width 8 height 8
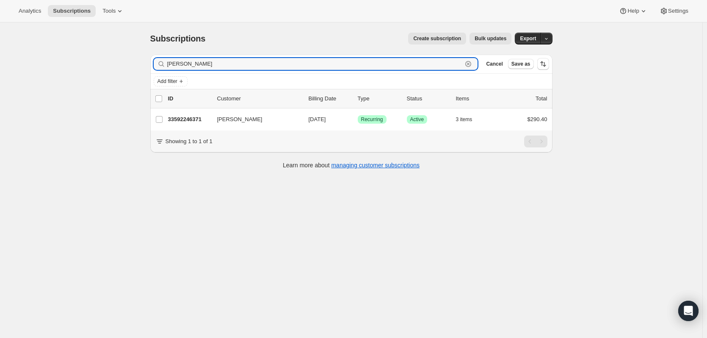
click at [470, 61] on icon "button" at bounding box center [469, 64] width 6 height 6
paste input "vernestuessy@gmail.com"
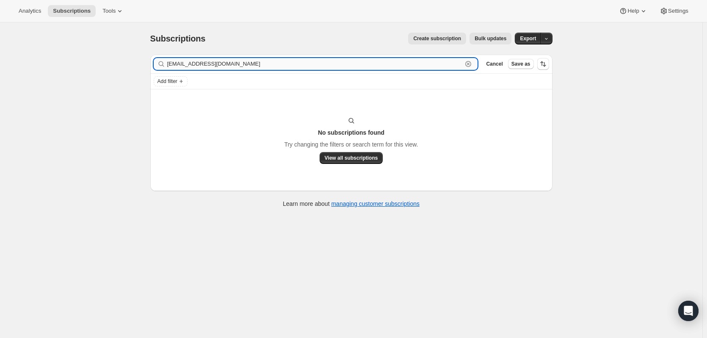
click at [463, 62] on input "vernestuessy@gmail.com" at bounding box center [315, 64] width 296 height 12
drag, startPoint x: 460, startPoint y: 64, endPoint x: 33, endPoint y: 50, distance: 426.8
click at [33, 50] on div "Subscriptions. This page is ready Subscriptions Create subscription Bulk update…" at bounding box center [351, 191] width 703 height 338
paste input "Verne Stuessy"
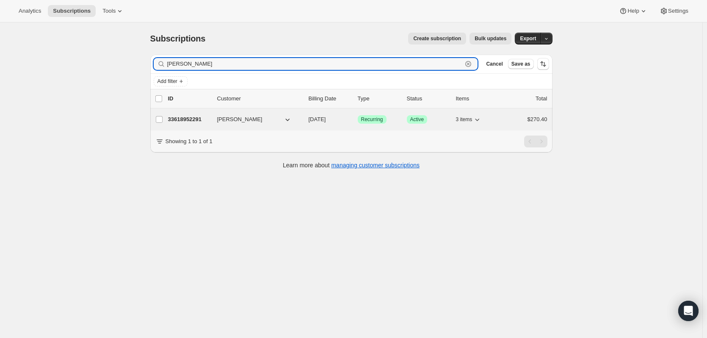
type input "Verne Stuessy"
click at [184, 119] on p "33618952291" at bounding box center [189, 119] width 42 height 8
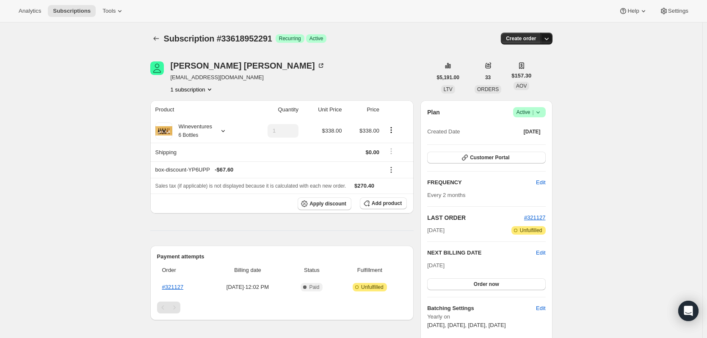
click at [549, 40] on icon "button" at bounding box center [547, 38] width 8 height 8
click at [522, 157] on button "Customer Portal" at bounding box center [486, 158] width 118 height 12
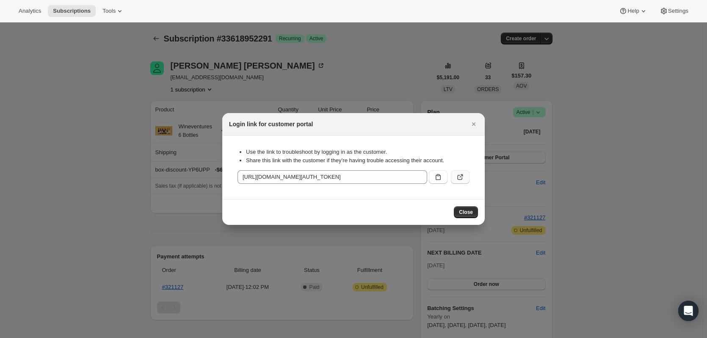
click at [465, 177] on button ":r3j:" at bounding box center [460, 177] width 19 height 14
click at [472, 124] on icon "Close" at bounding box center [474, 124] width 8 height 8
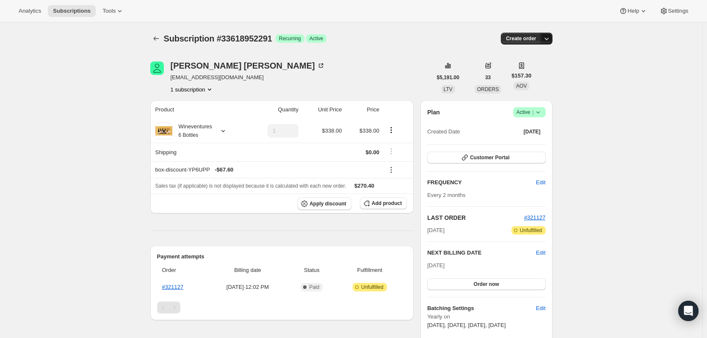
click at [547, 39] on icon "button" at bounding box center [547, 38] width 8 height 8
click at [534, 73] on span "Create custom one-time order" at bounding box center [513, 70] width 73 height 6
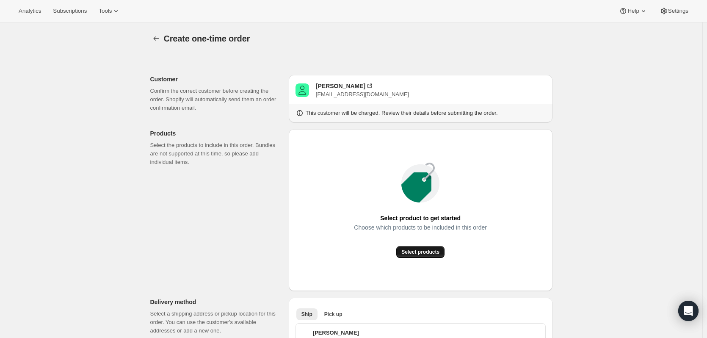
click at [427, 252] on span "Select products" at bounding box center [421, 252] width 38 height 7
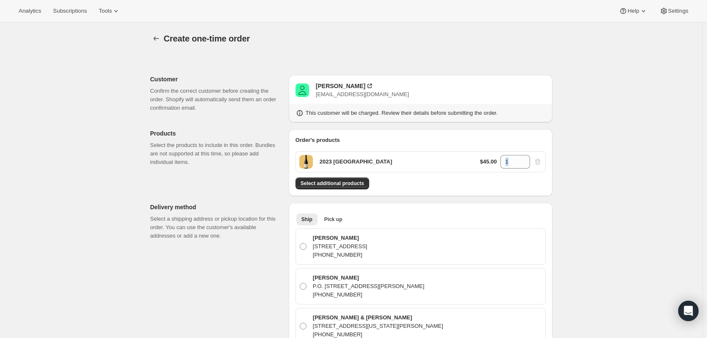
drag, startPoint x: 516, startPoint y: 162, endPoint x: 499, endPoint y: 162, distance: 17.8
click at [499, 162] on div "$45.00 1" at bounding box center [511, 162] width 62 height 14
click at [339, 184] on span "Select additional products" at bounding box center [333, 183] width 64 height 7
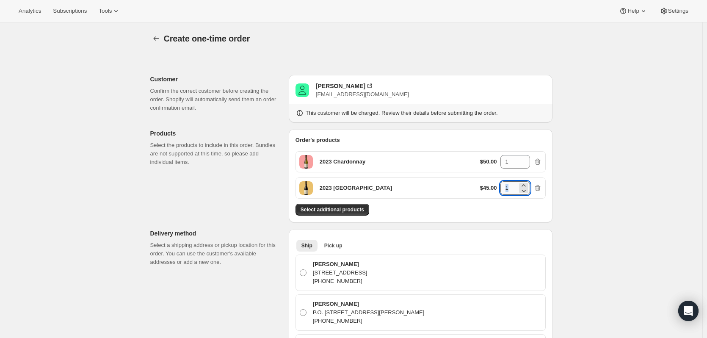
click at [515, 186] on input "1" at bounding box center [509, 188] width 17 height 14
type input "3"
click at [517, 161] on input "1" at bounding box center [509, 162] width 17 height 14
type input "3"
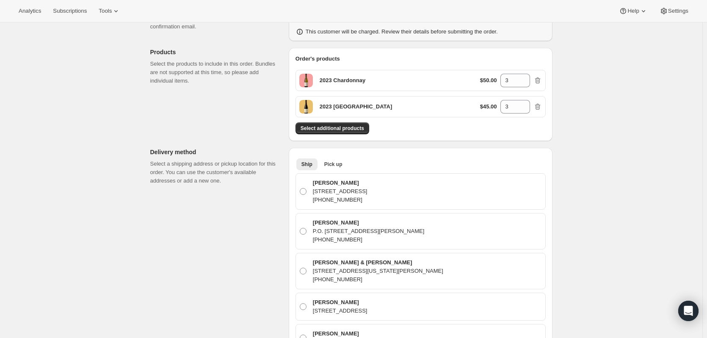
scroll to position [85, 0]
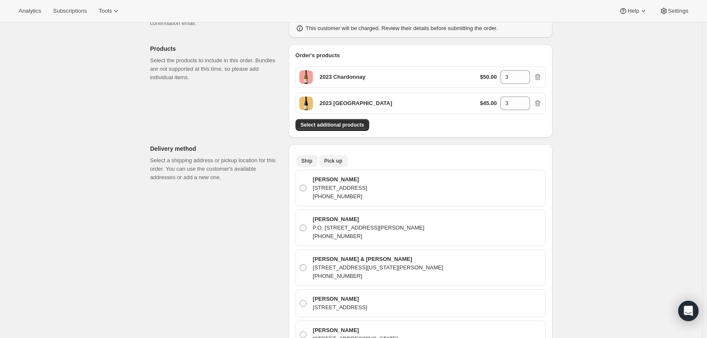
click at [332, 156] on button "Pick up" at bounding box center [333, 161] width 28 height 12
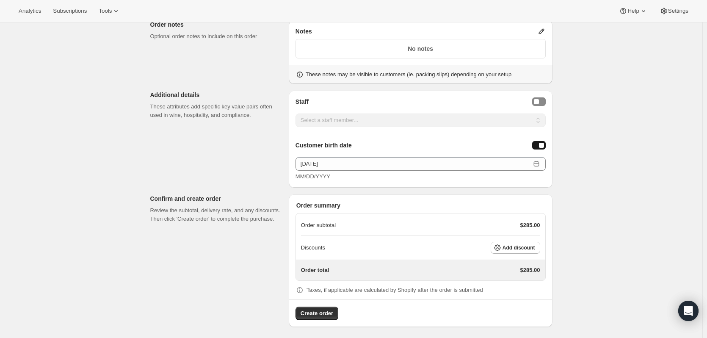
scroll to position [369, 0]
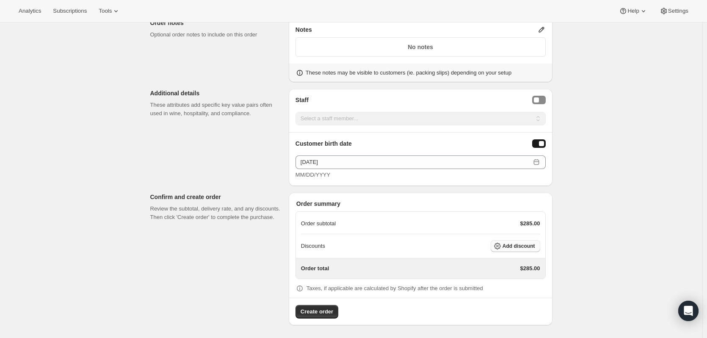
click at [525, 247] on span "Add discount" at bounding box center [519, 246] width 33 height 7
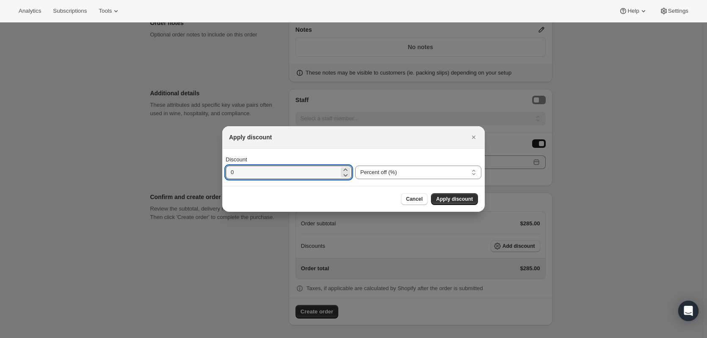
drag, startPoint x: 273, startPoint y: 173, endPoint x: 183, endPoint y: 166, distance: 89.6
click at [183, 338] on div "Apply discount Discount 0 Percent off (%) Amount off ($) Percent off (%) Cancel…" at bounding box center [353, 339] width 707 height 0
type input "20"
click at [463, 201] on span "Apply discount" at bounding box center [454, 199] width 37 height 7
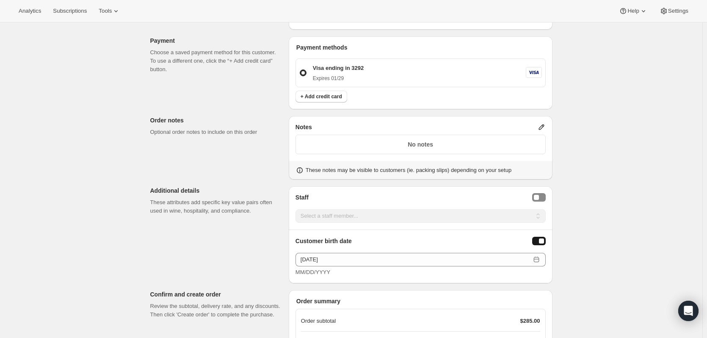
scroll to position [366, 0]
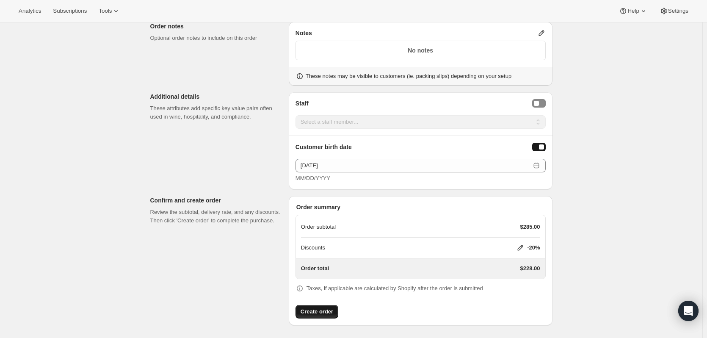
click at [303, 311] on span "Create order" at bounding box center [317, 312] width 33 height 8
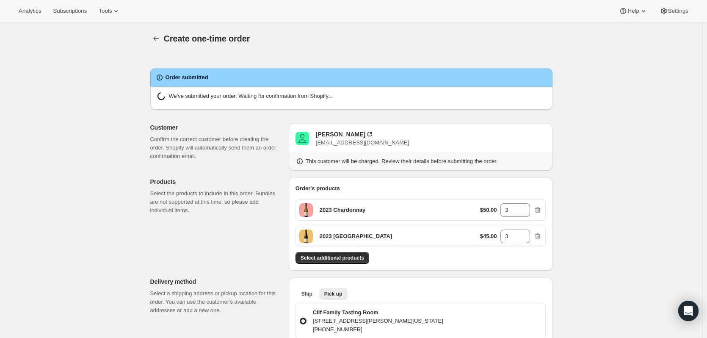
radio input "true"
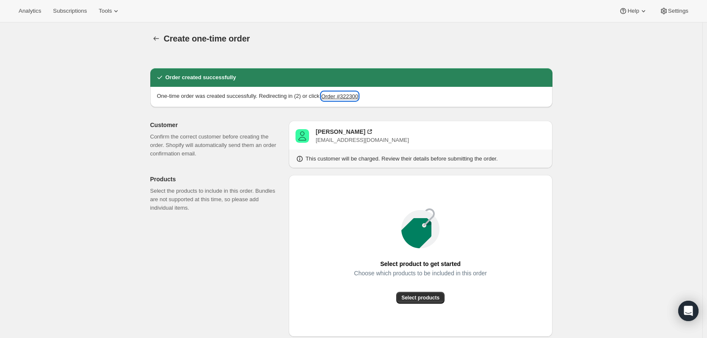
click at [358, 97] on button "Order #322300" at bounding box center [339, 96] width 37 height 8
